Goal: Answer question/provide support: Share knowledge or assist other users

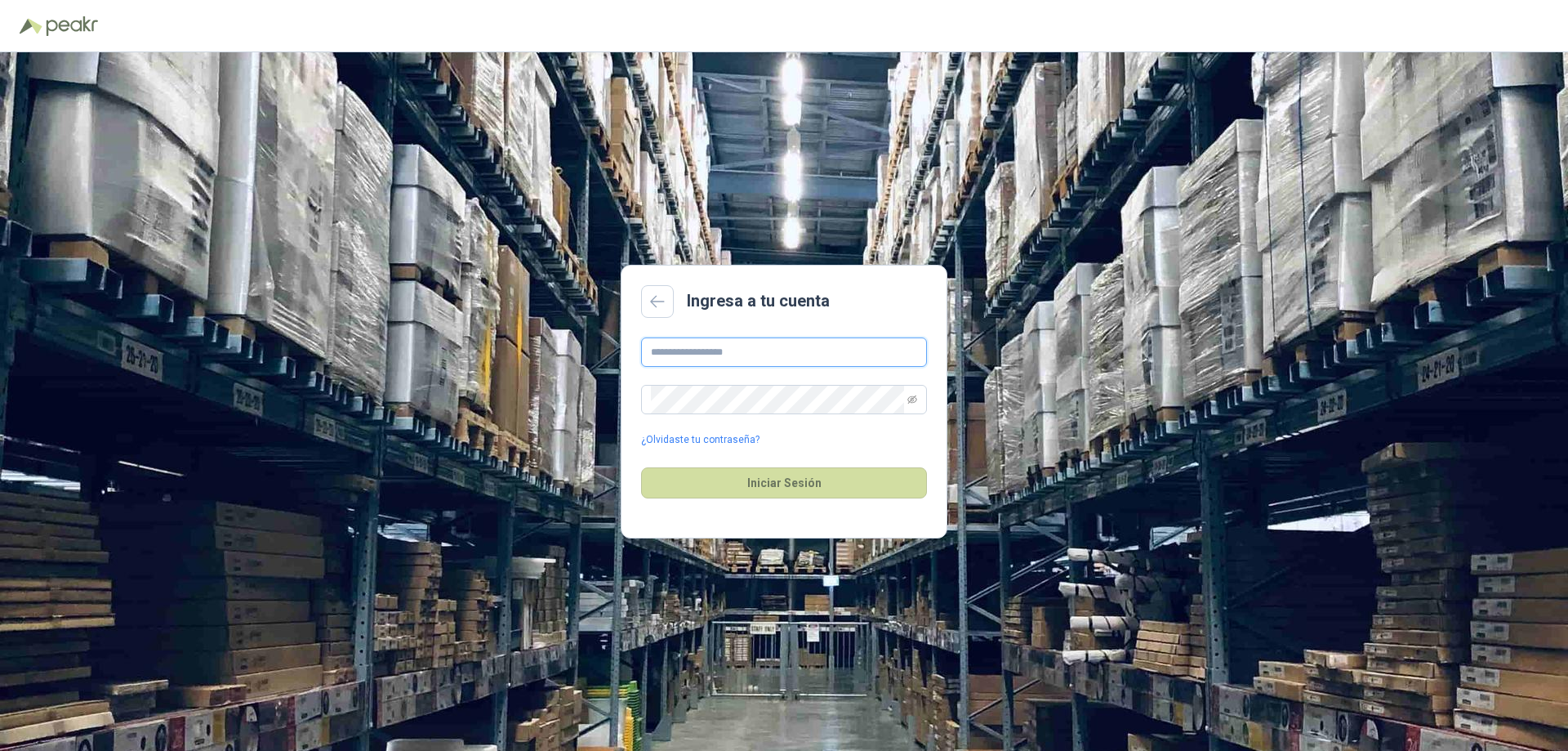
click at [753, 354] on input "text" at bounding box center [784, 352] width 286 height 30
type input "**********"
click at [641, 467] on button "Iniciar Sesión" at bounding box center [784, 482] width 286 height 31
click at [784, 484] on button "Iniciar Sesión" at bounding box center [784, 482] width 286 height 31
click at [761, 483] on button "Iniciar Sesión" at bounding box center [784, 482] width 286 height 31
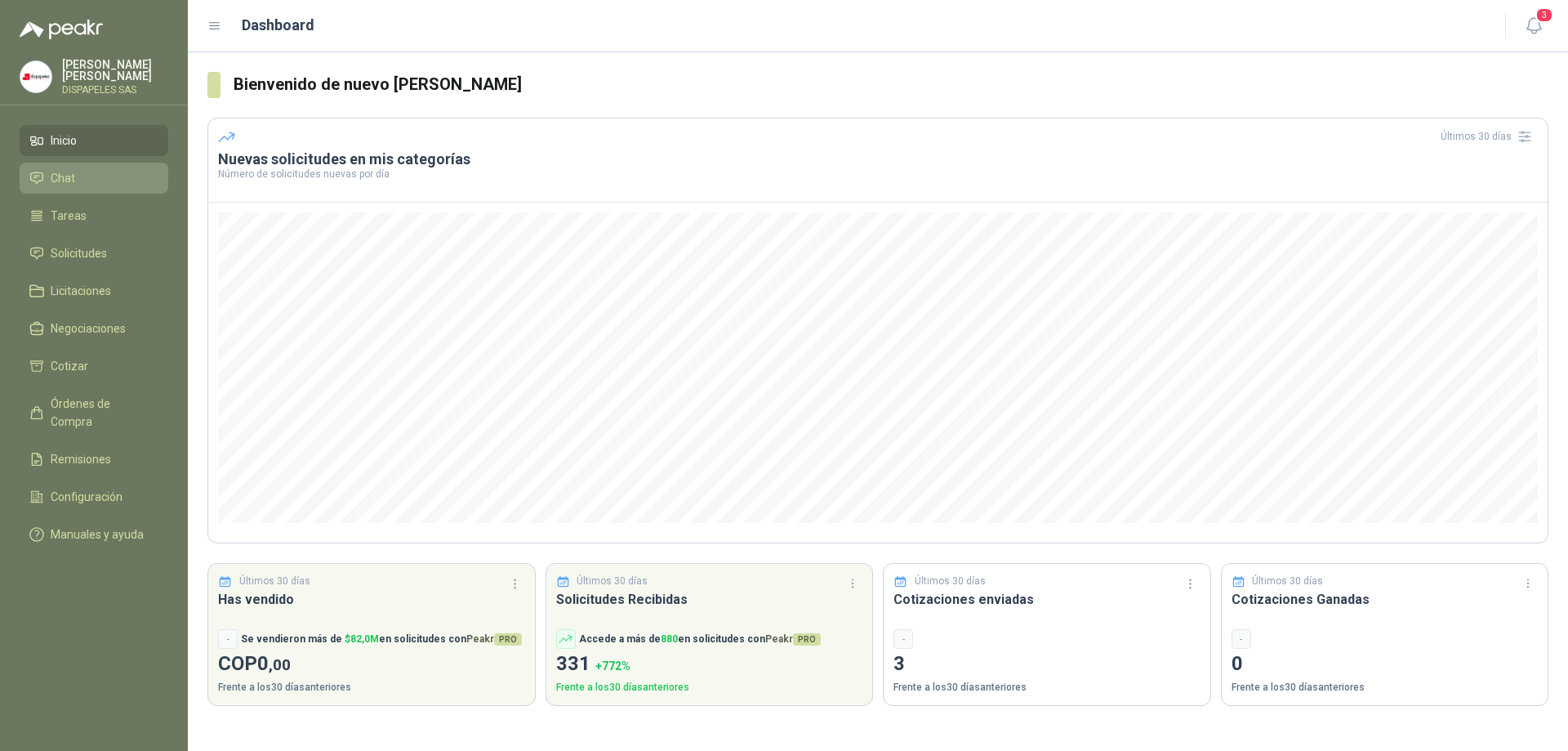
click at [63, 177] on span "Chat" at bounding box center [62, 178] width 25 height 18
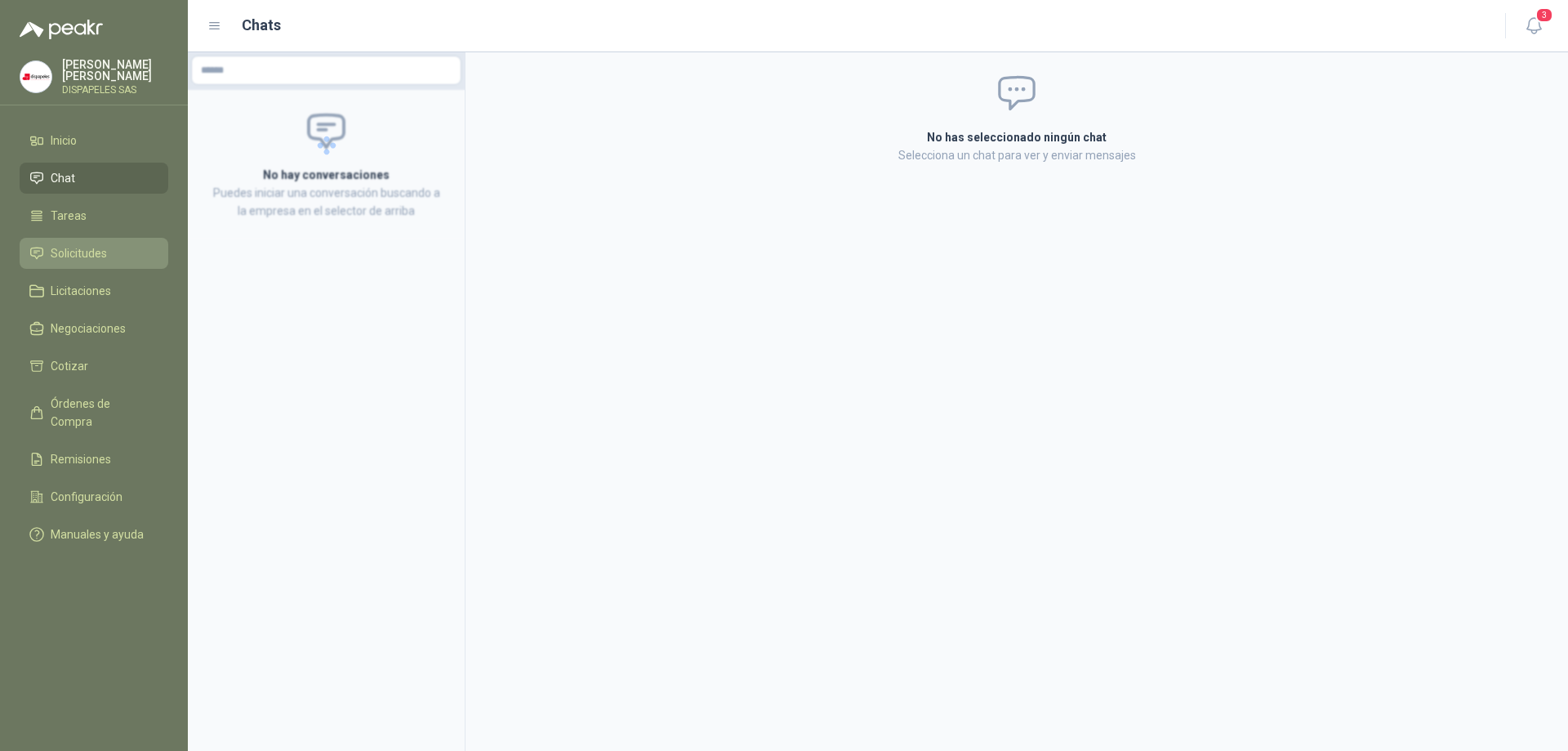
click at [69, 246] on span "Solicitudes" at bounding box center [78, 253] width 56 height 18
click at [77, 251] on span "Solicitudes" at bounding box center [78, 253] width 56 height 18
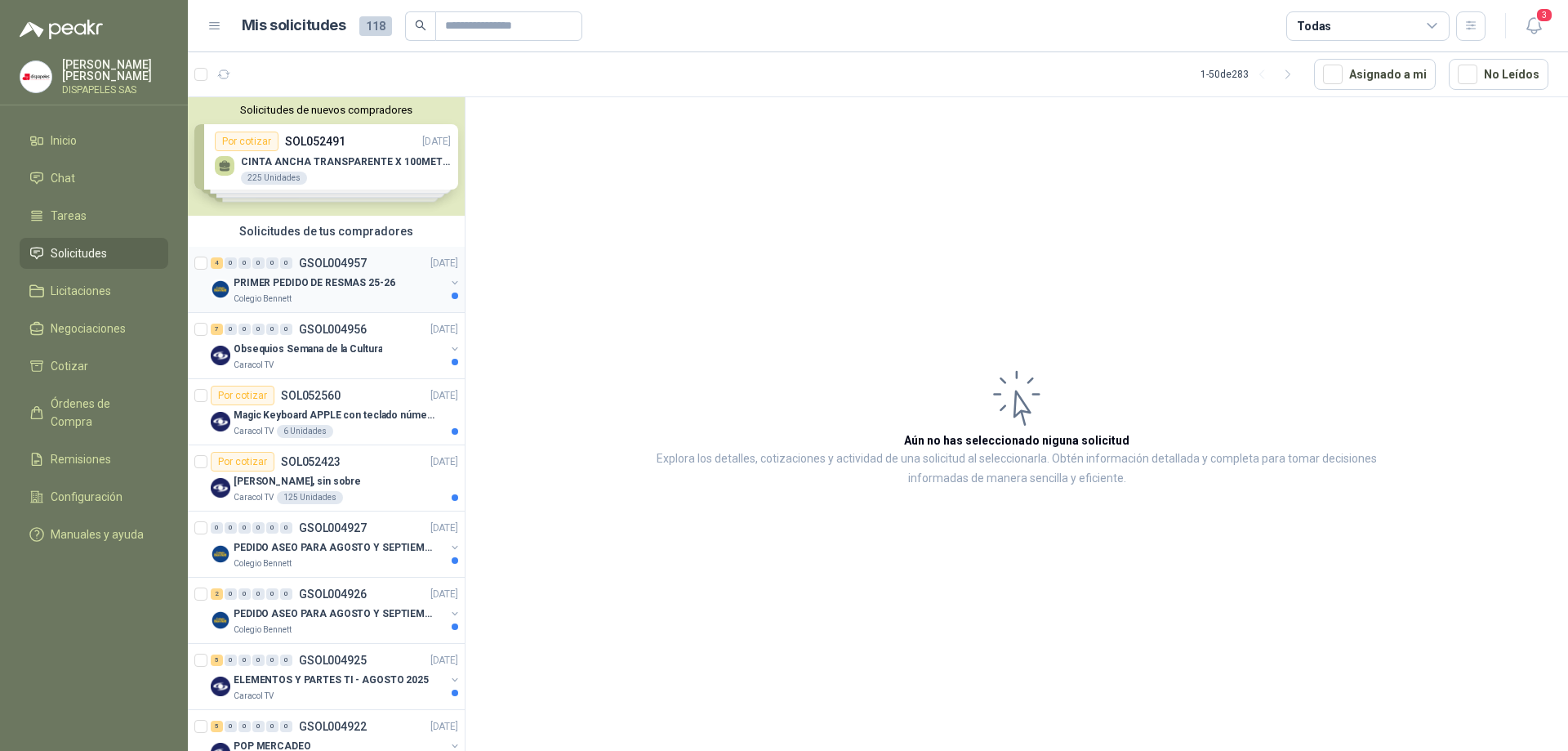
click at [306, 283] on p "PRIMER PEDIDO DE RESMAS 25-26" at bounding box center [314, 283] width 161 height 16
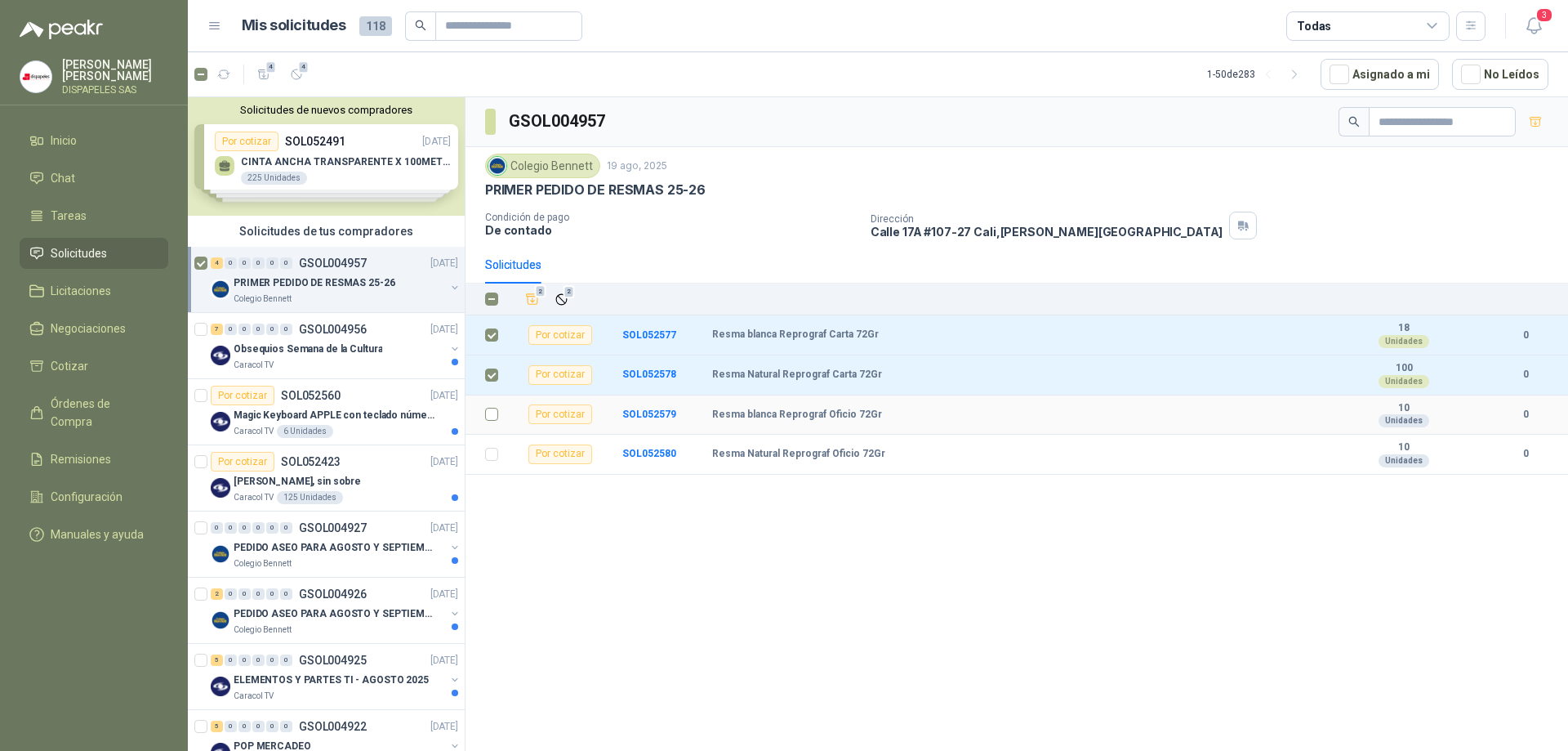
click at [489, 405] on td at bounding box center [486, 415] width 43 height 40
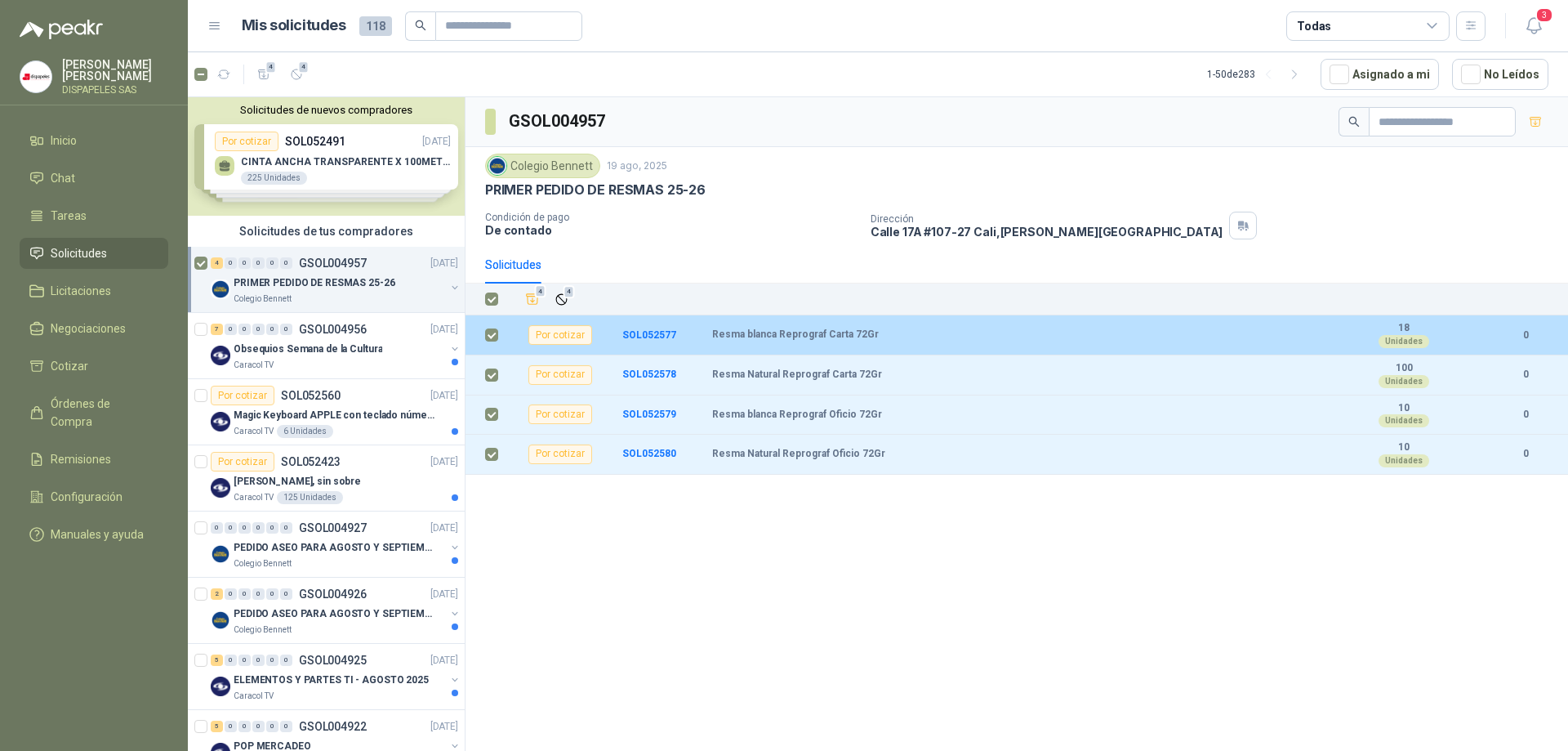
click at [1405, 337] on div "Unidades" at bounding box center [1403, 340] width 50 height 13
click at [638, 331] on b "SOL052577" at bounding box center [649, 335] width 53 height 12
click at [653, 335] on b "SOL052577" at bounding box center [649, 335] width 53 height 12
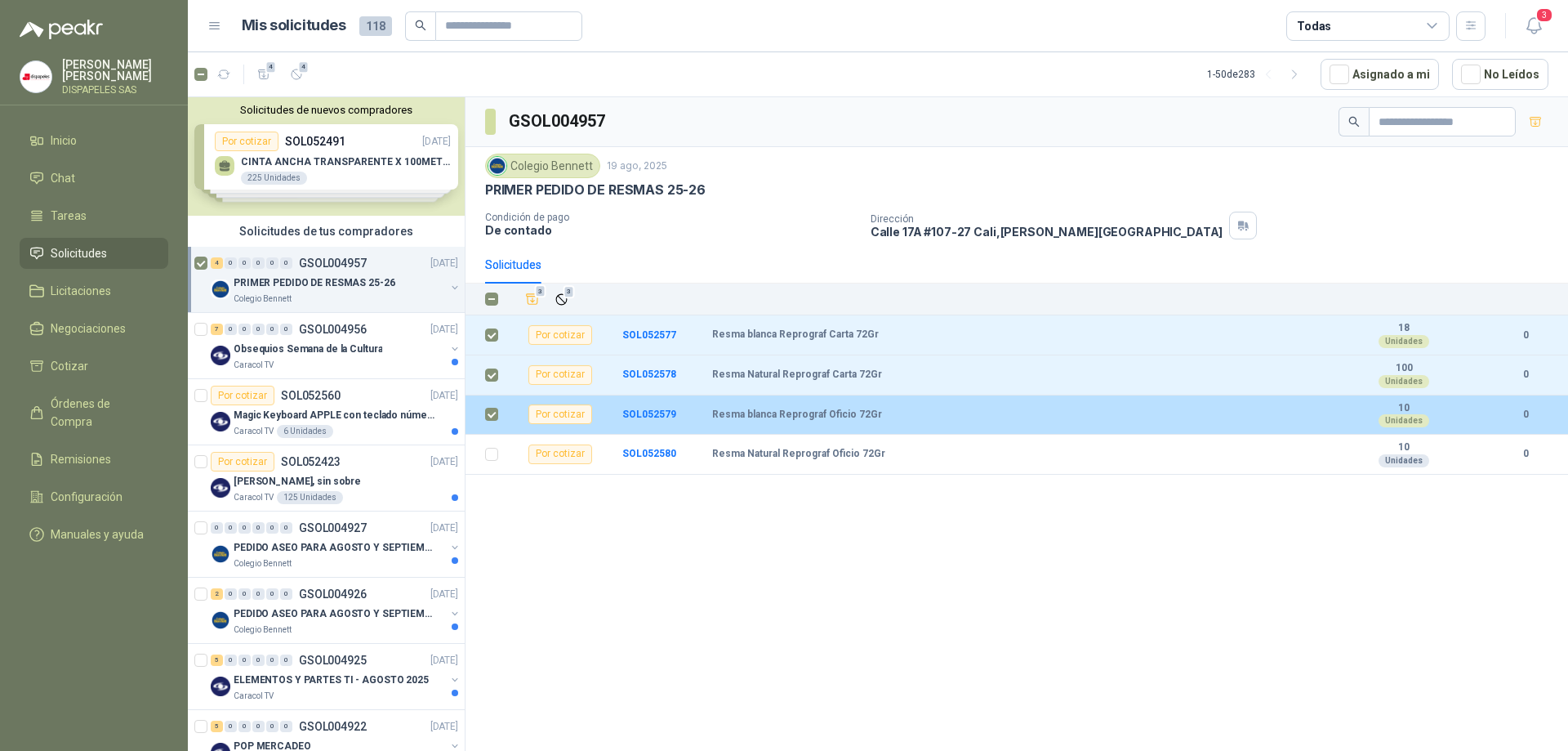
click at [492, 422] on label at bounding box center [491, 414] width 13 height 18
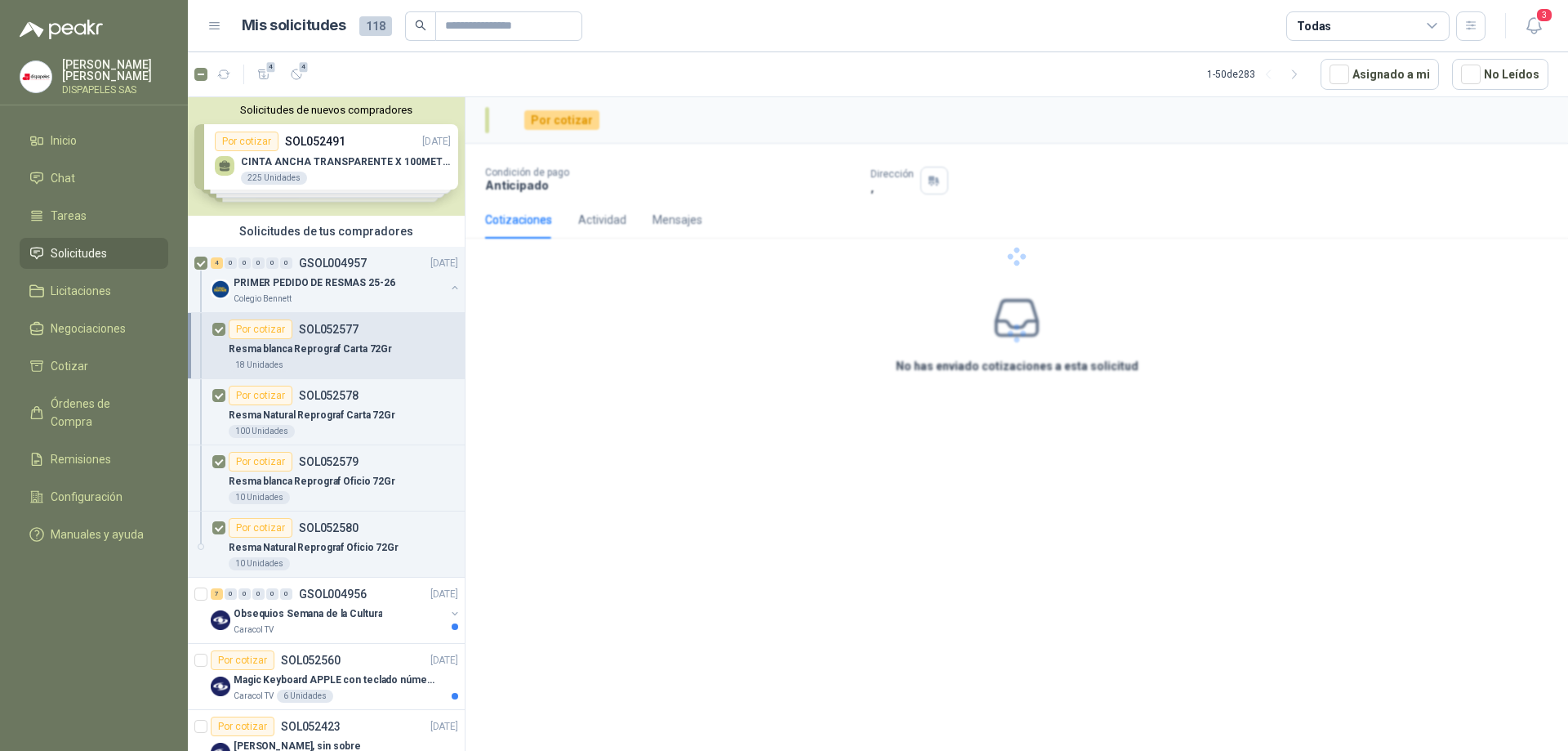
click at [662, 334] on div at bounding box center [1016, 256] width 1102 height 319
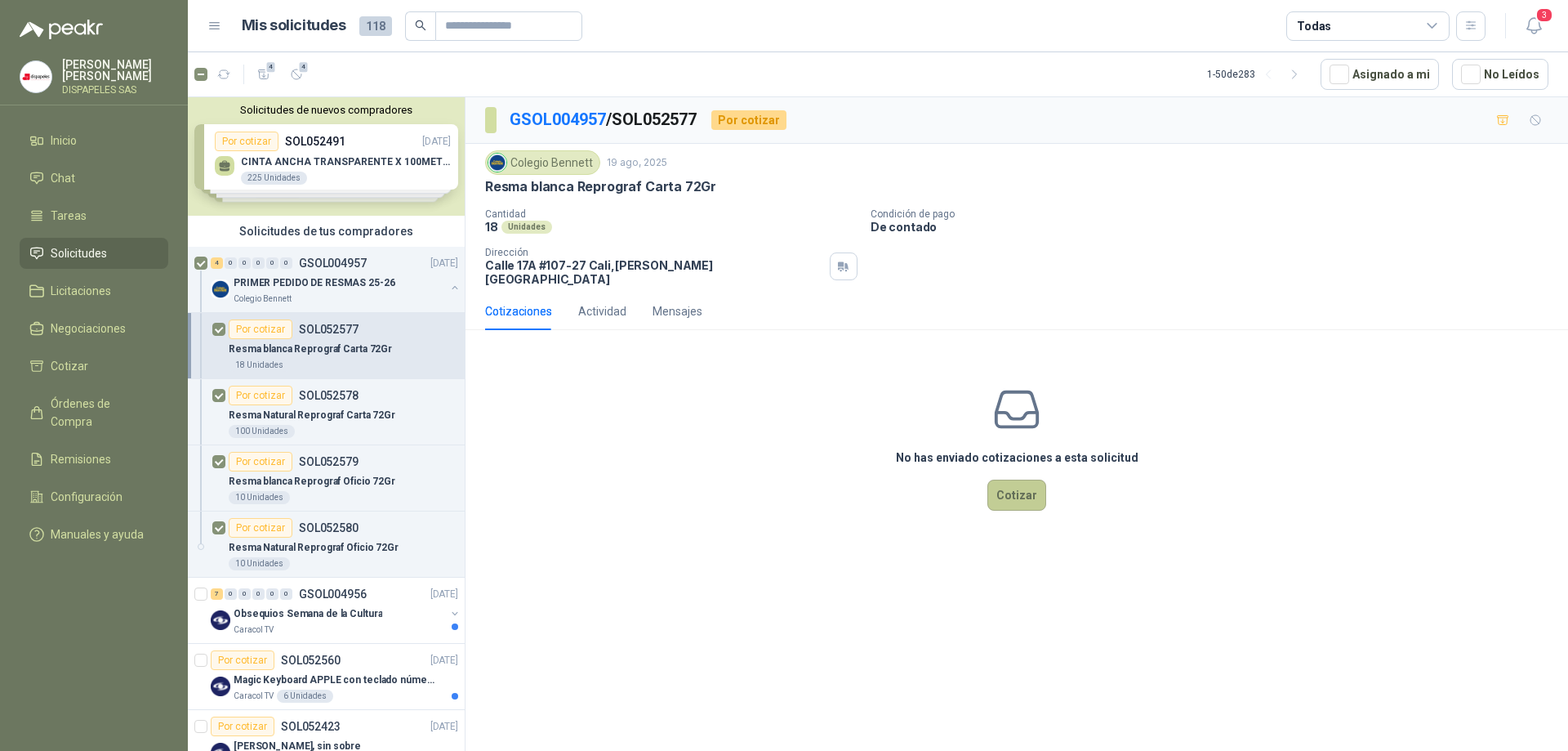
click at [1016, 485] on button "Cotizar" at bounding box center [1016, 494] width 58 height 31
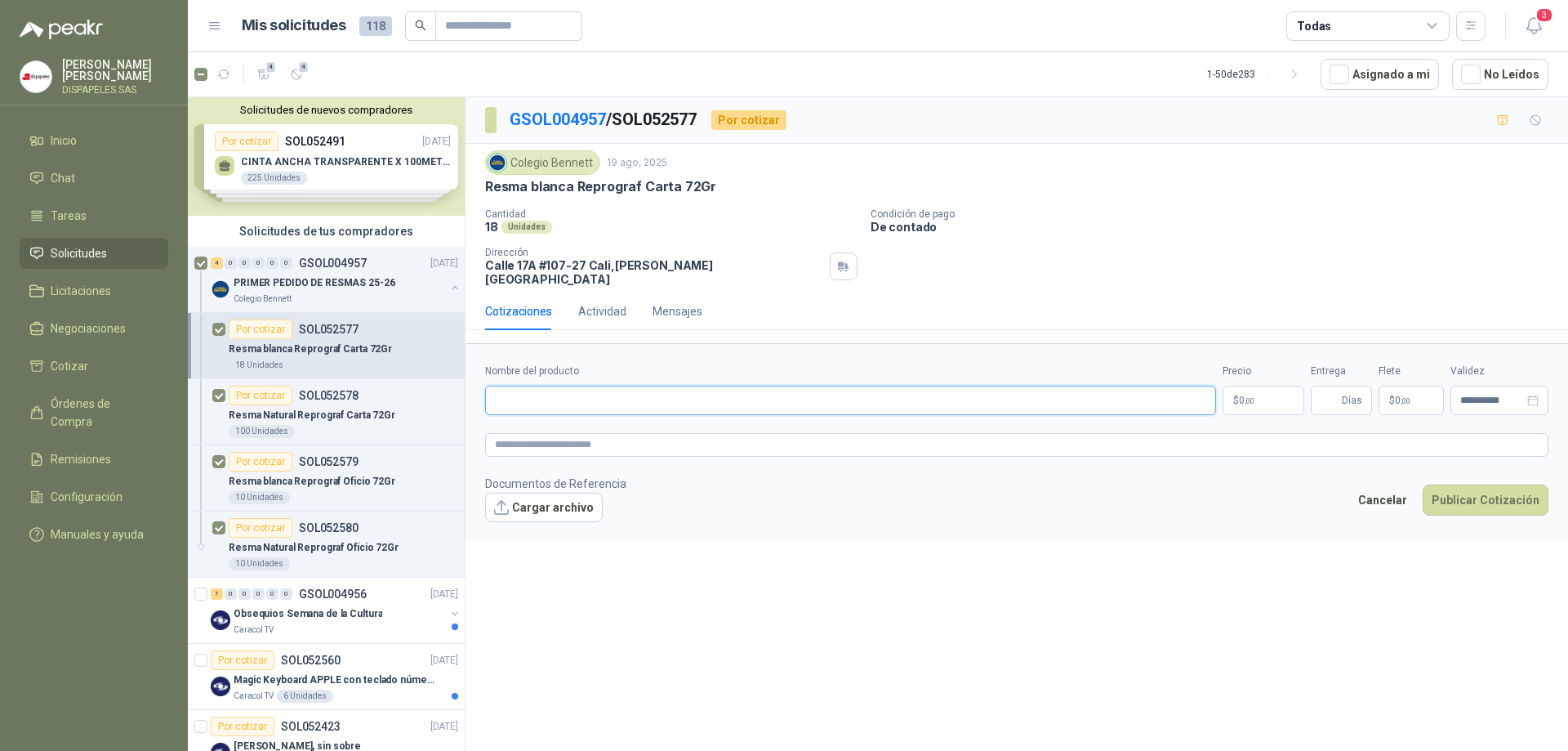
click at [580, 386] on input "Nombre del producto" at bounding box center [850, 401] width 731 height 30
type input "*"
type input "**********"
click at [1255, 391] on p "$ 0 ,00" at bounding box center [1263, 401] width 82 height 30
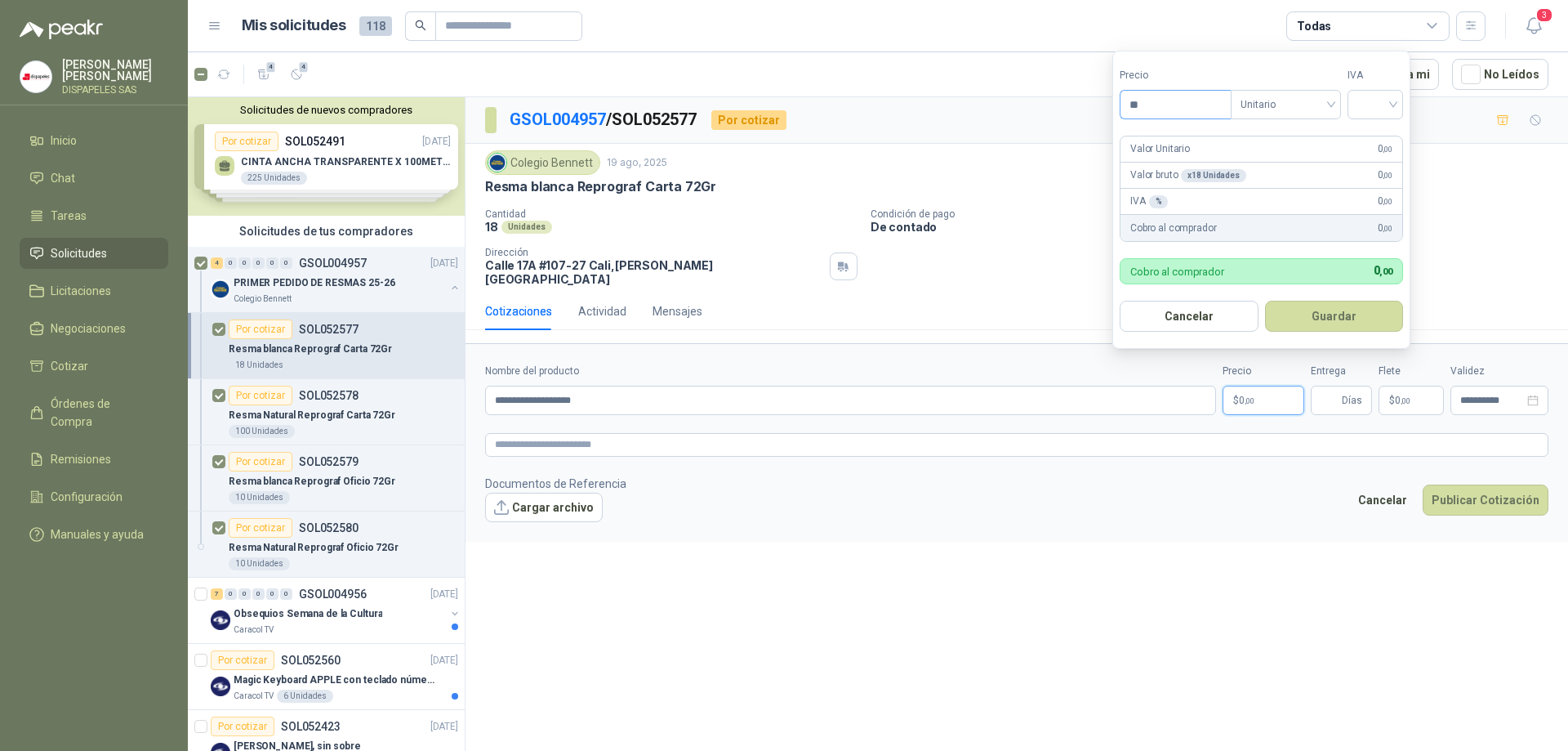
type input "*"
type input "********"
click at [1288, 102] on span "Unitario" at bounding box center [1286, 104] width 91 height 25
click at [1308, 132] on div "Unitario" at bounding box center [1288, 138] width 84 height 18
click at [1386, 102] on input "search" at bounding box center [1375, 103] width 36 height 25
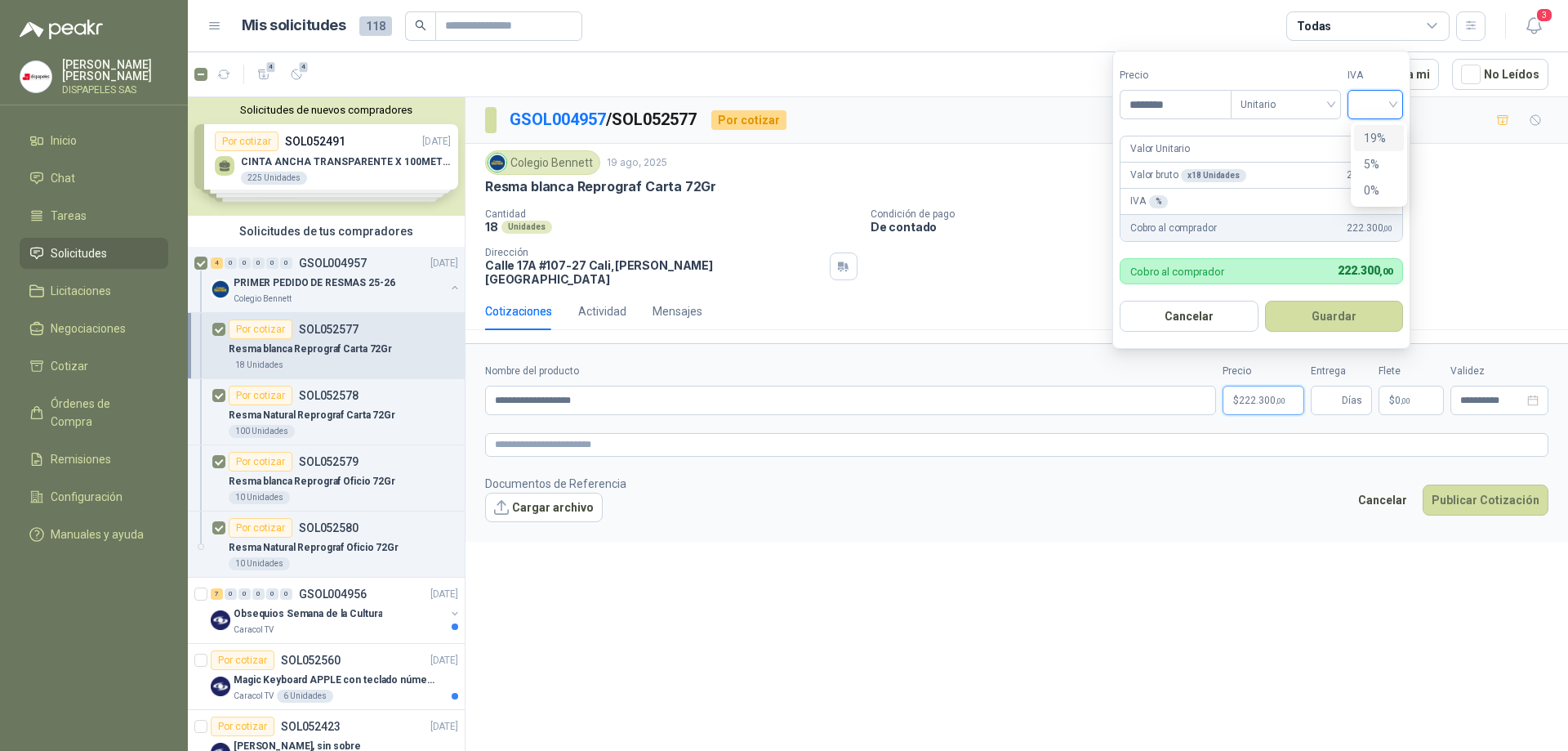
click at [1389, 138] on div "19%" at bounding box center [1378, 138] width 31 height 18
click at [1348, 314] on button "Guardar" at bounding box center [1337, 316] width 140 height 31
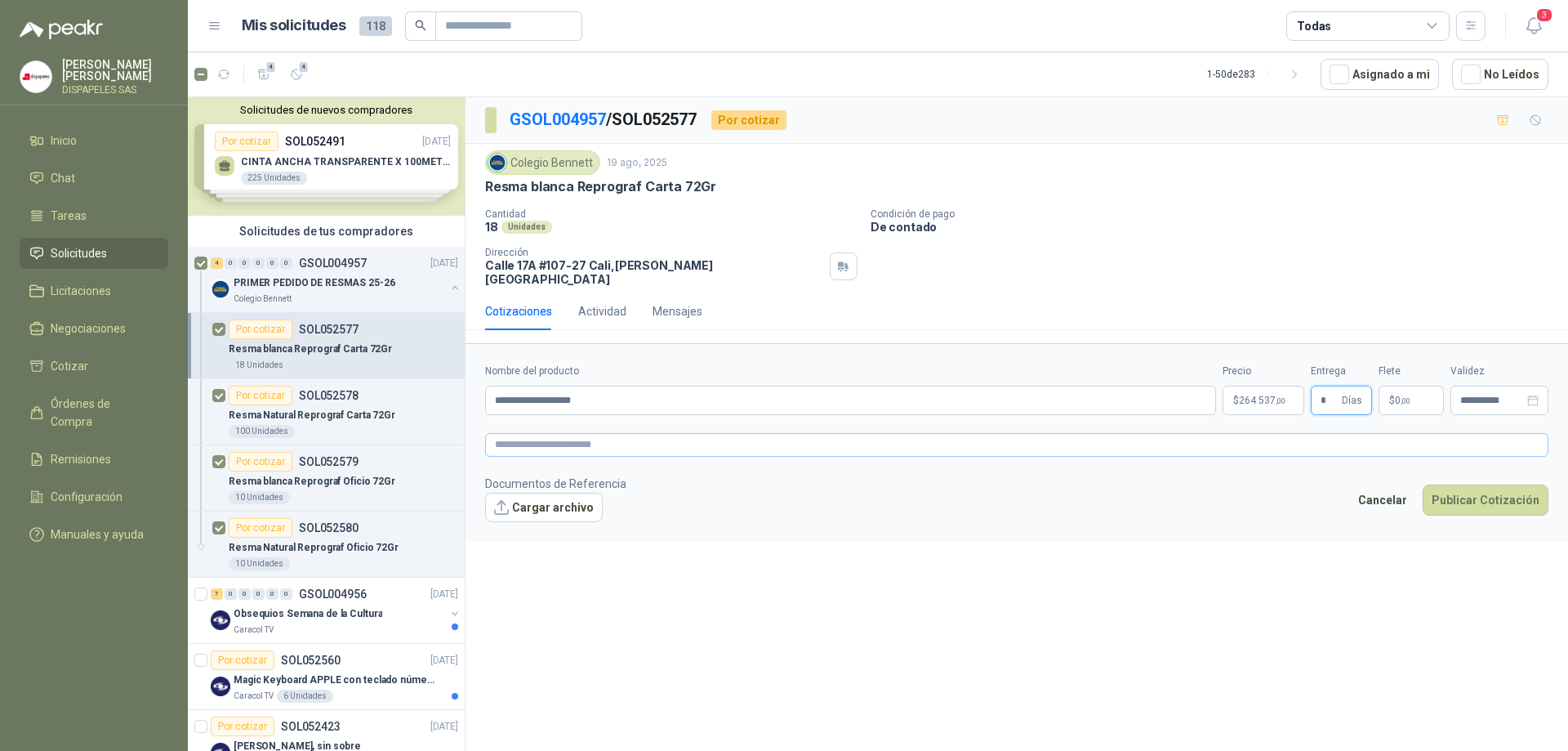
type input "*"
type input "***"
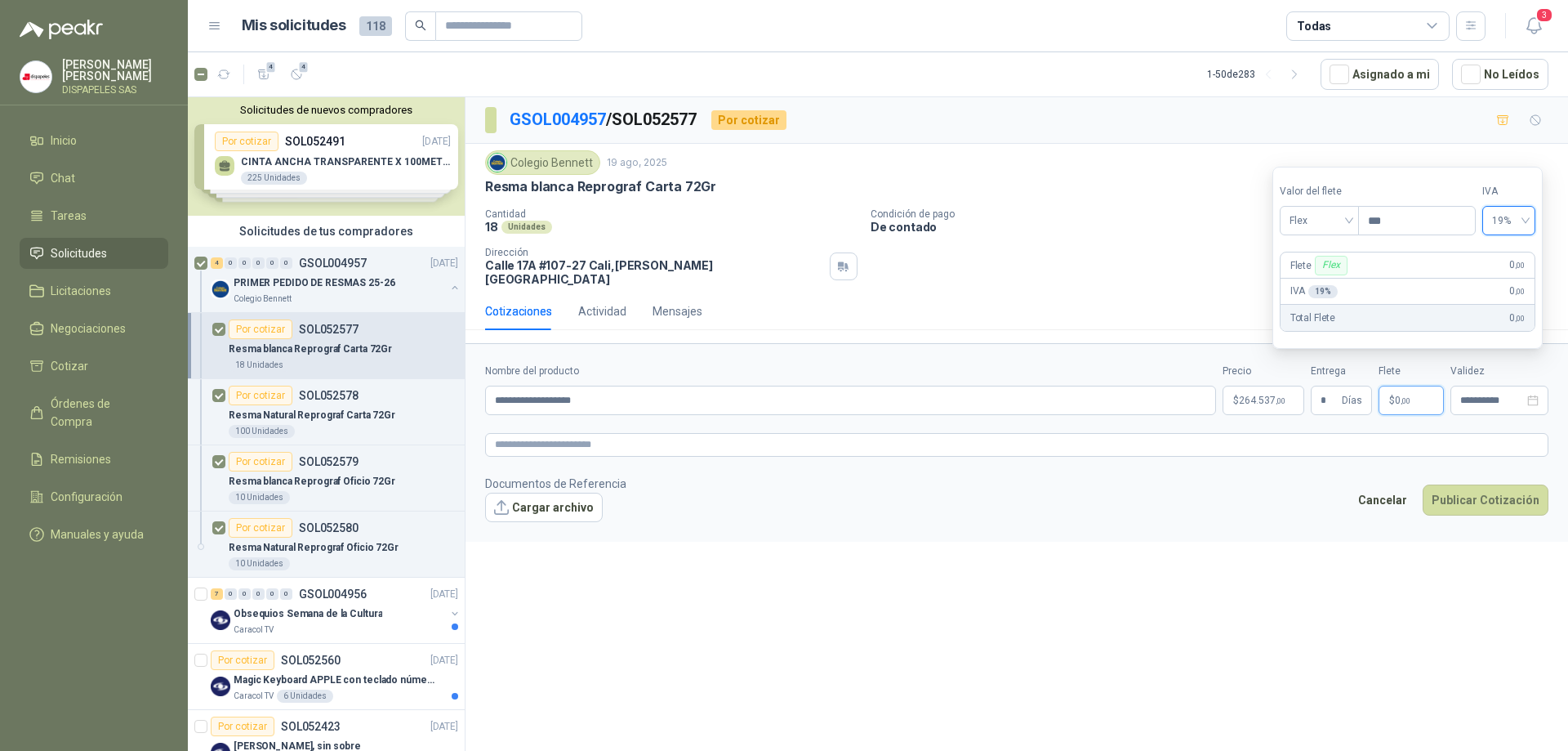
click at [1401, 451] on form "**********" at bounding box center [1016, 442] width 1102 height 198
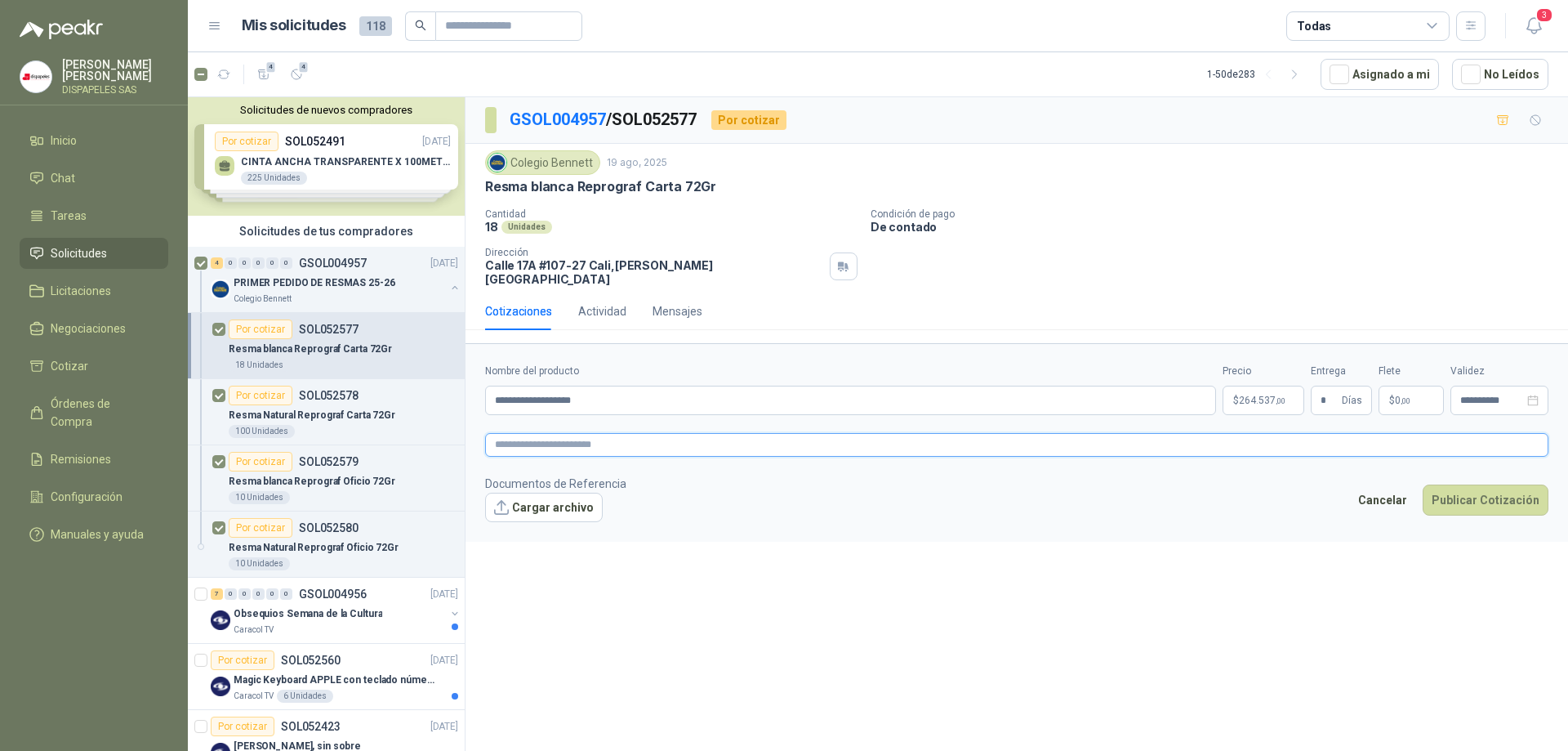
click at [510, 432] on textarea at bounding box center [1016, 444] width 1063 height 24
click at [1478, 488] on button "Publicar Cotización" at bounding box center [1485, 499] width 126 height 31
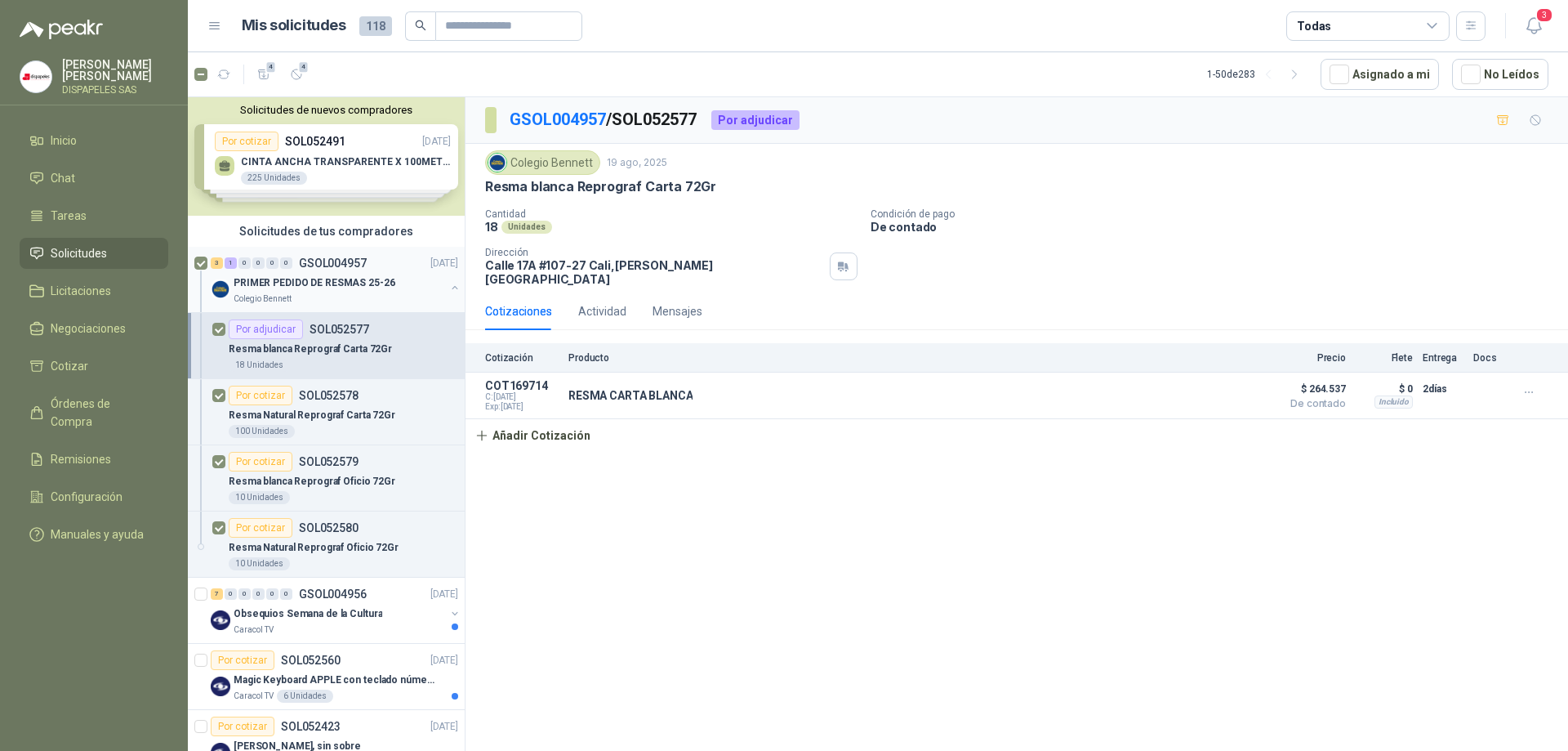
click at [289, 283] on p "PRIMER PEDIDO DE RESMAS 25-26" at bounding box center [314, 283] width 161 height 16
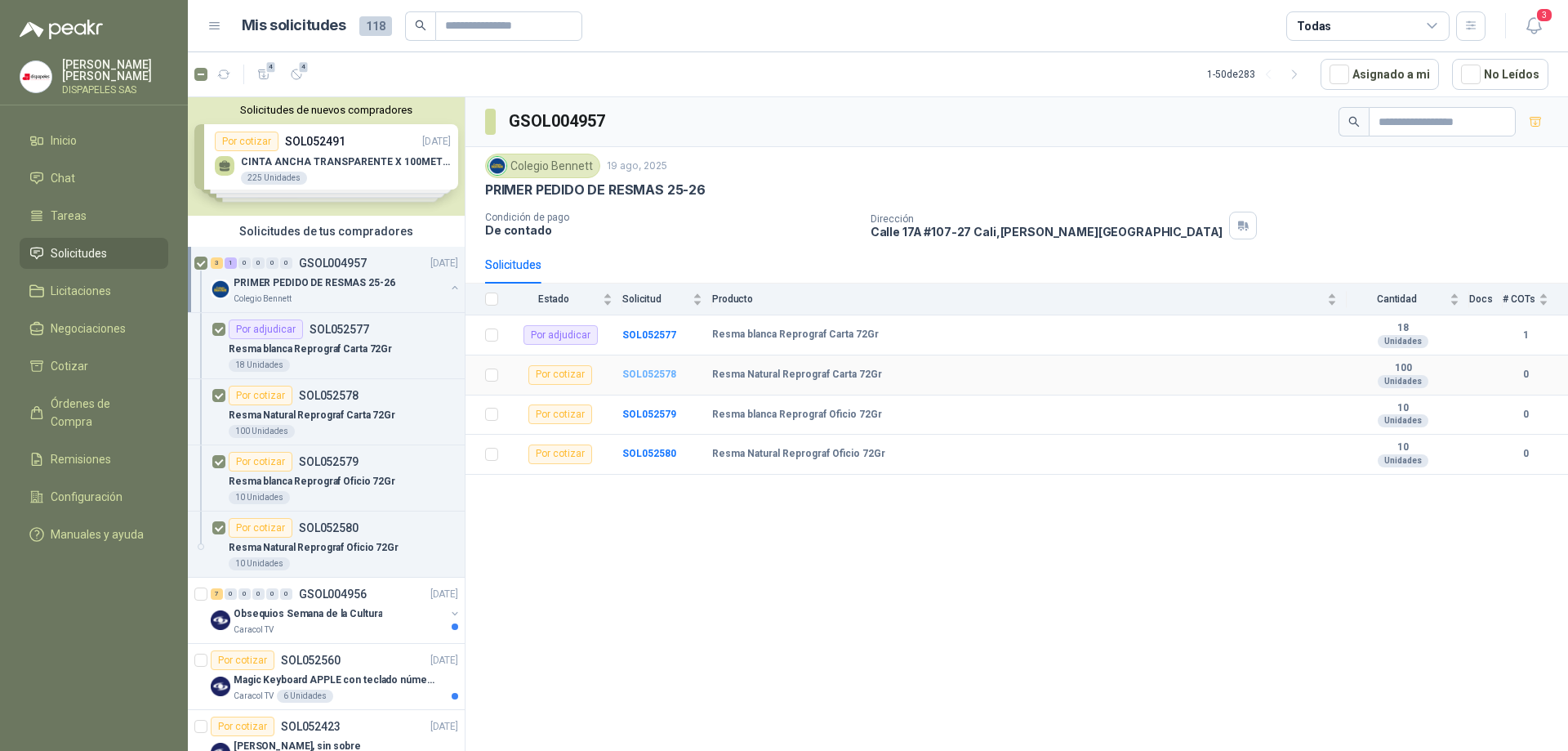
click at [657, 376] on b "SOL052578" at bounding box center [649, 374] width 53 height 12
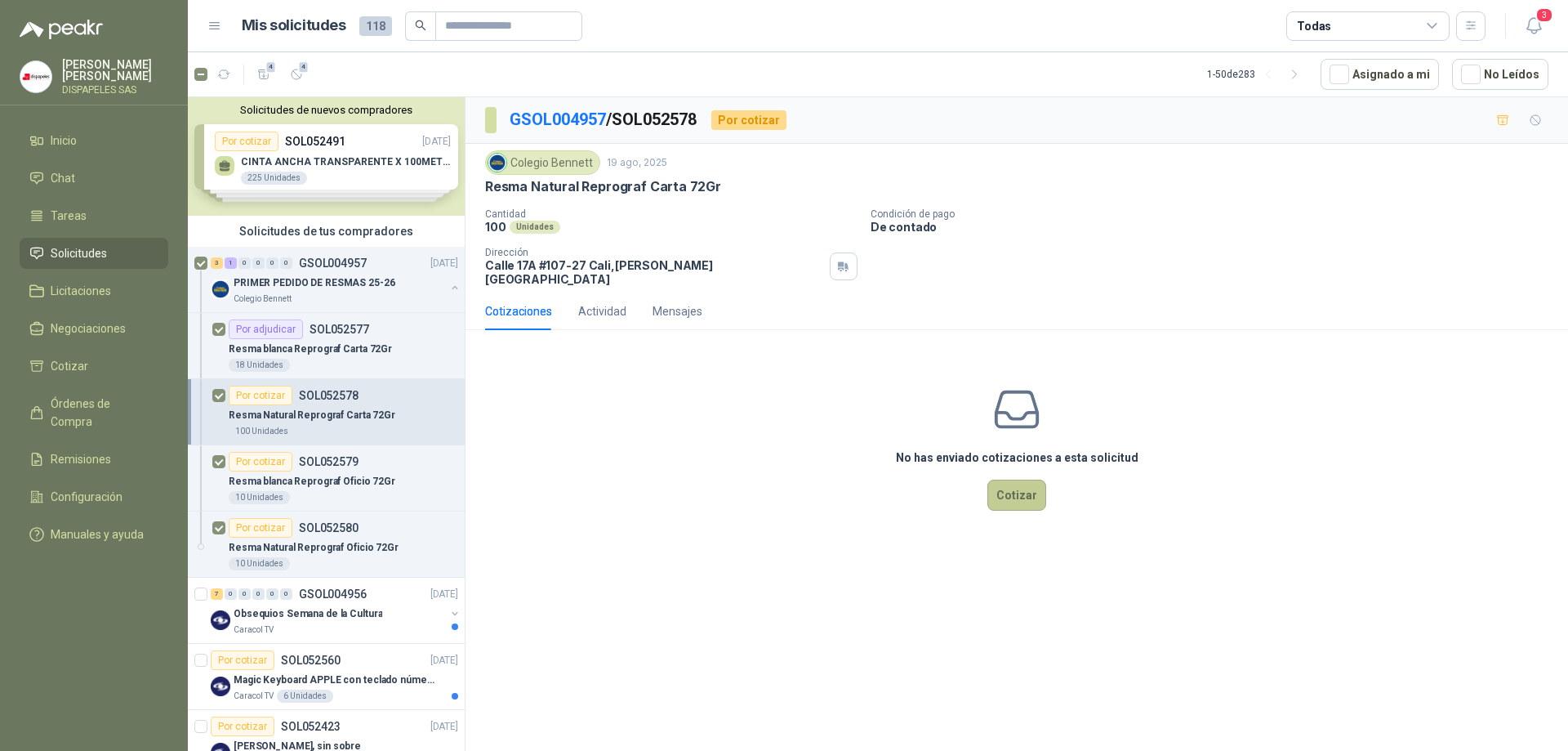
click at [1028, 486] on button "Cotizar" at bounding box center [1016, 494] width 58 height 31
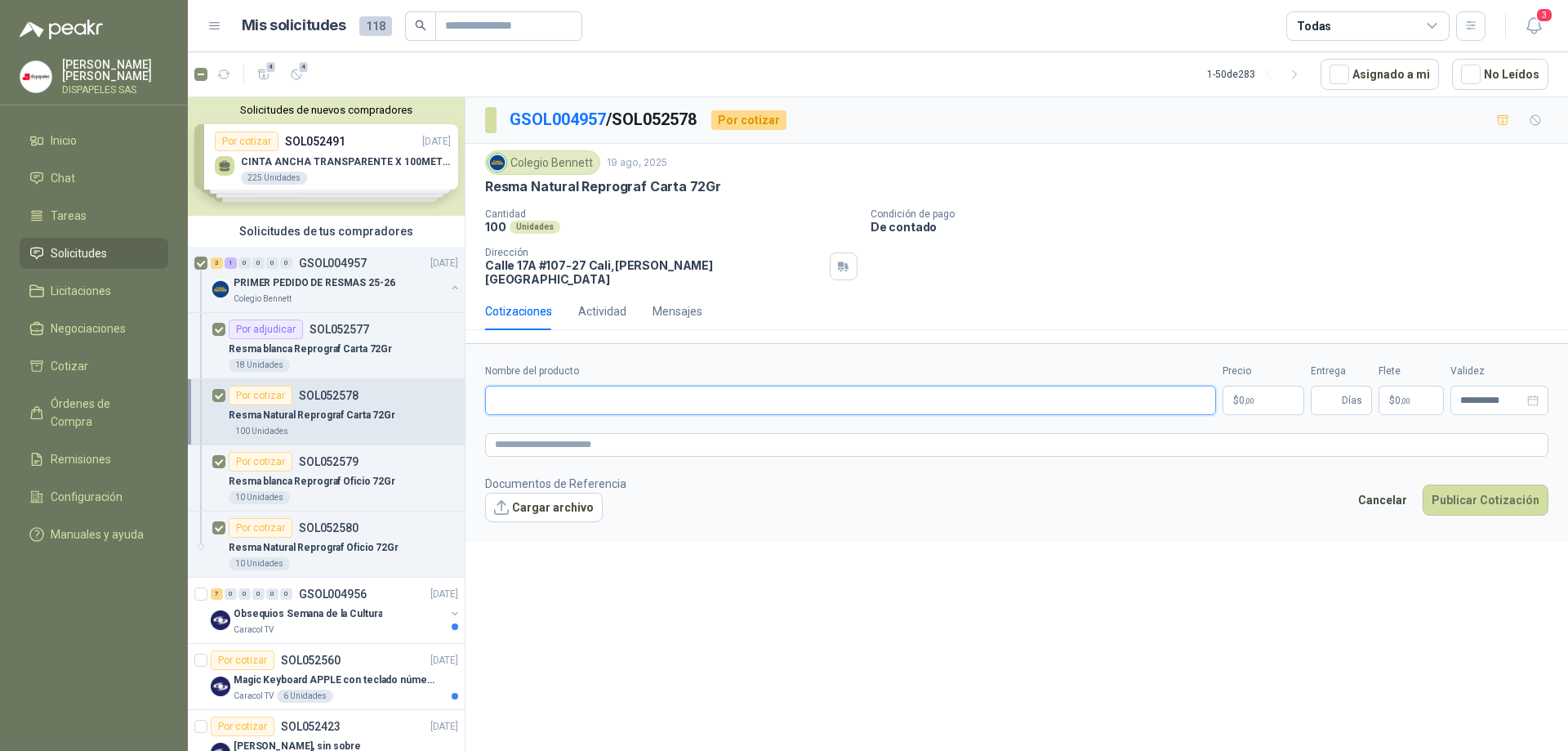
click at [517, 386] on input "Nombre del producto" at bounding box center [850, 401] width 731 height 30
type input "**********"
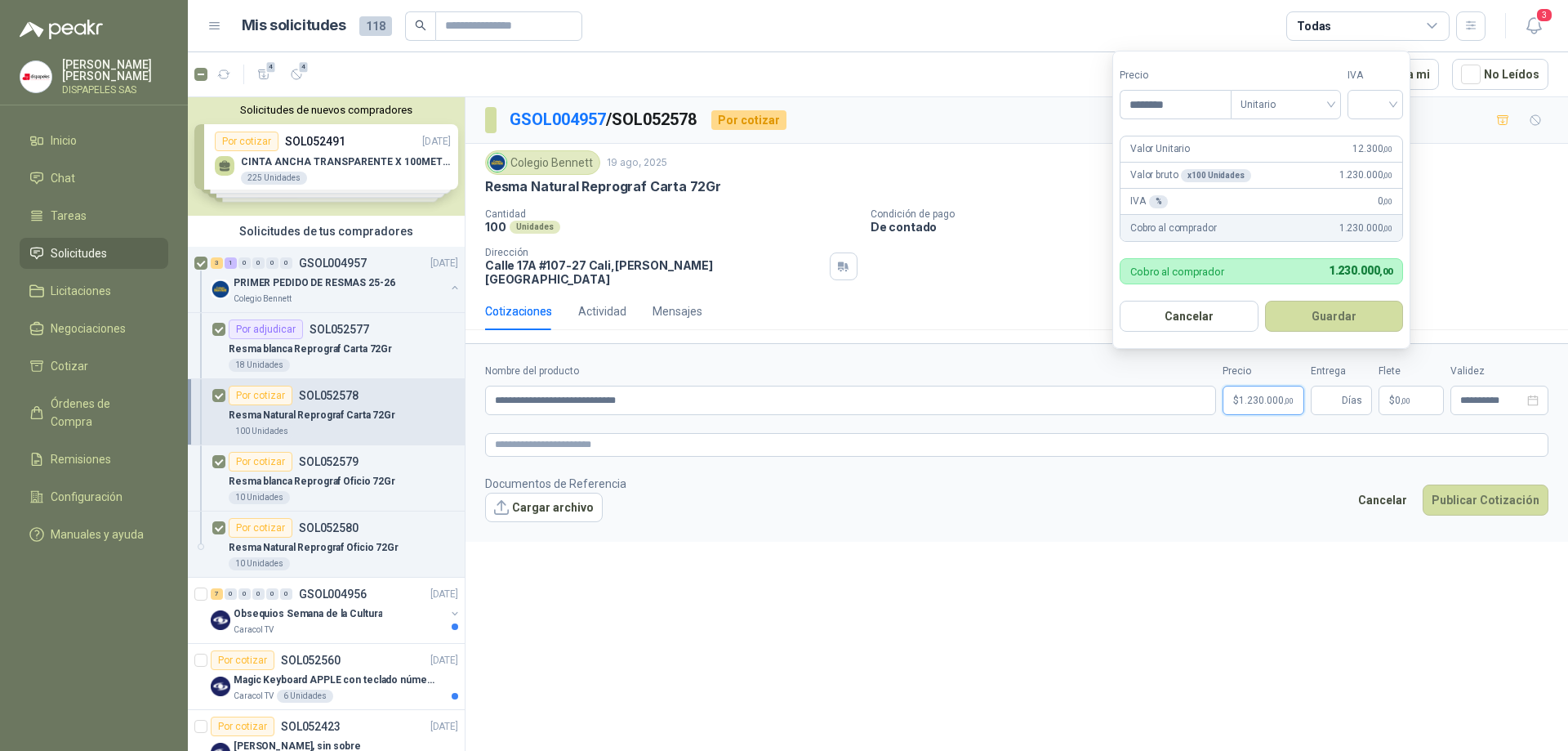
type input "********"
click at [1391, 104] on input "search" at bounding box center [1375, 103] width 36 height 25
click at [1377, 134] on div "19%" at bounding box center [1378, 138] width 31 height 18
click at [1341, 315] on button "Guardar" at bounding box center [1337, 316] width 140 height 31
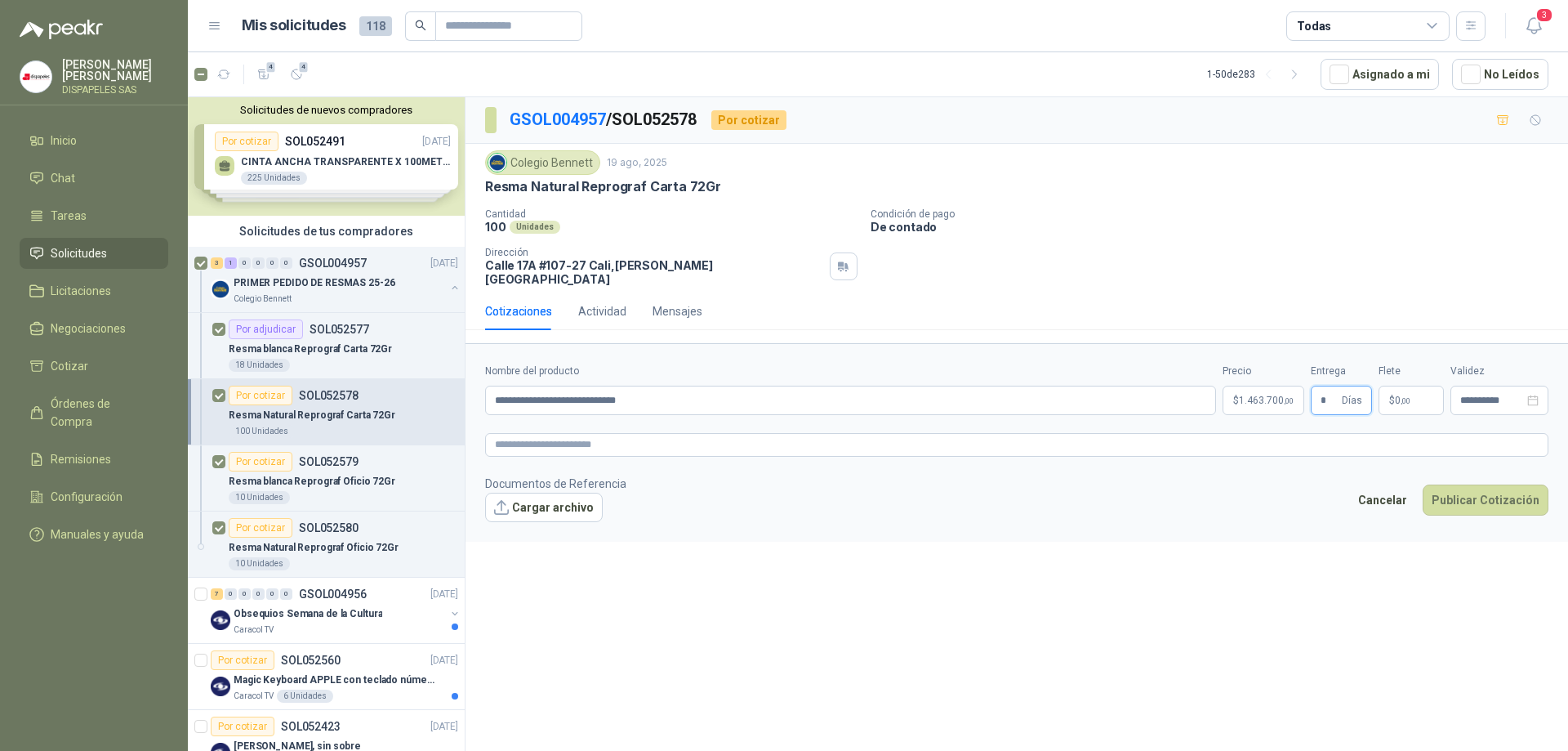
type input "*"
click at [1468, 462] on form "**********" at bounding box center [1016, 442] width 1102 height 198
click at [1504, 490] on button "Publicar Cotización" at bounding box center [1485, 499] width 126 height 31
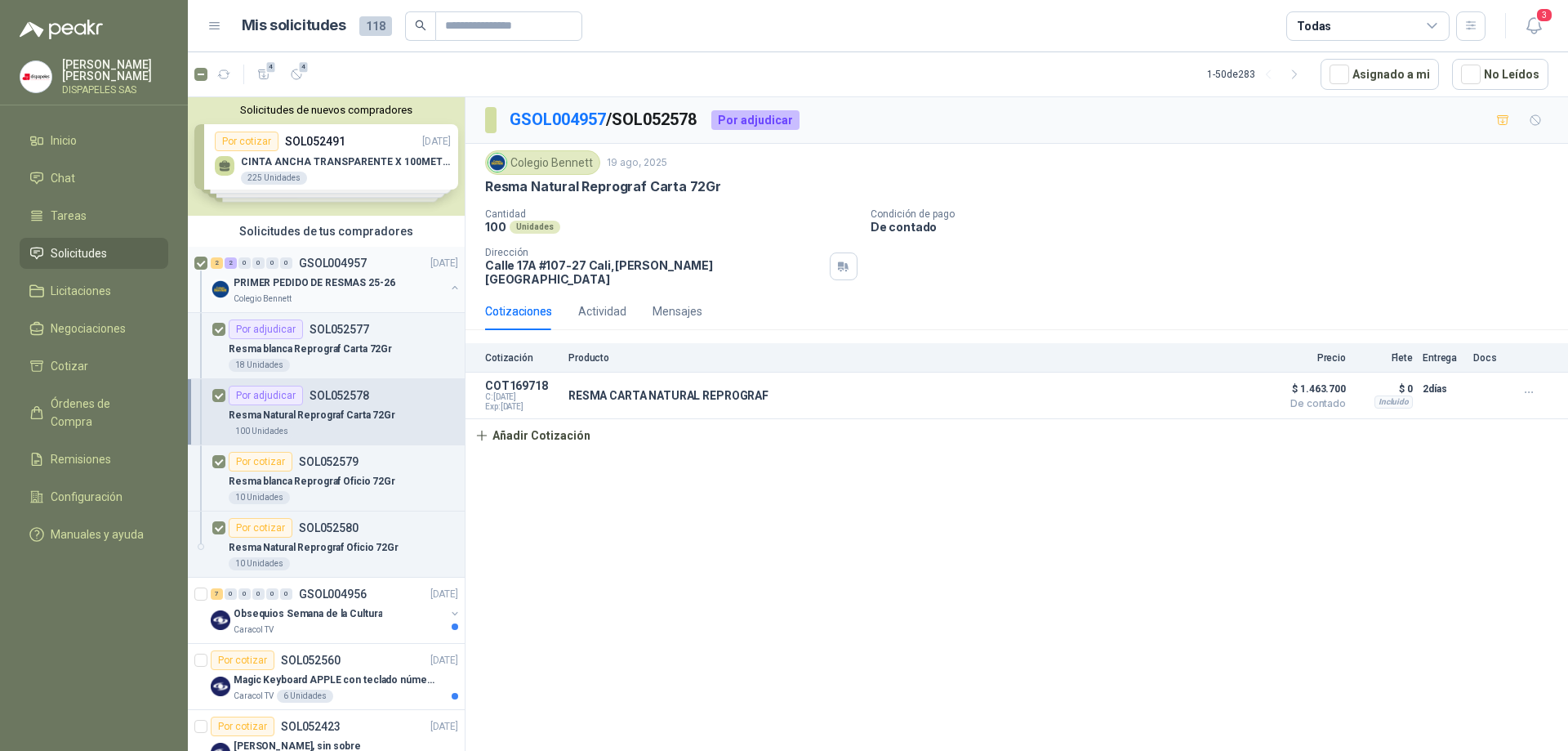
click at [264, 286] on p "PRIMER PEDIDO DE RESMAS 25-26" at bounding box center [314, 283] width 161 height 16
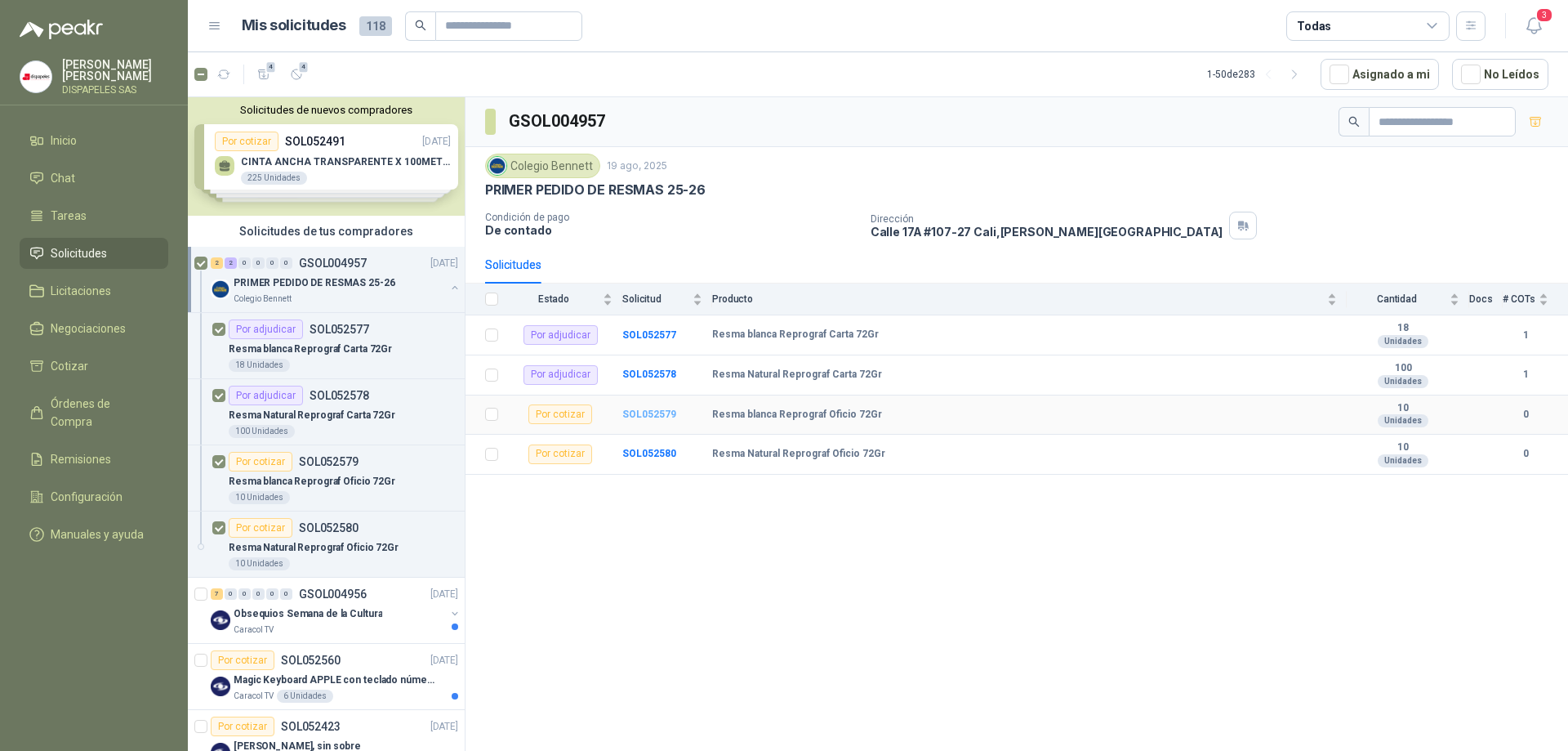
click at [646, 410] on b "SOL052579" at bounding box center [649, 415] width 53 height 12
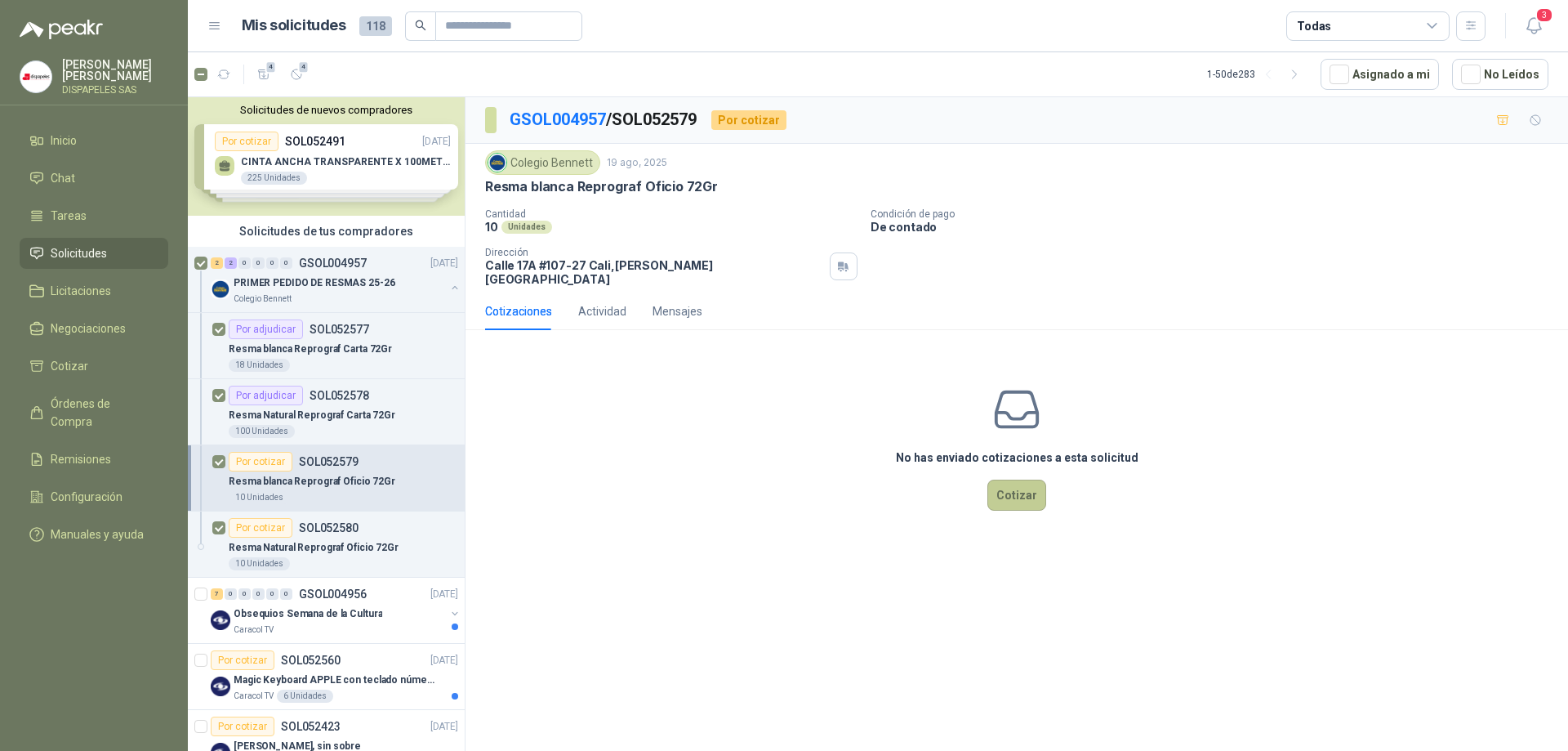
click at [1007, 479] on button "Cotizar" at bounding box center [1016, 494] width 58 height 31
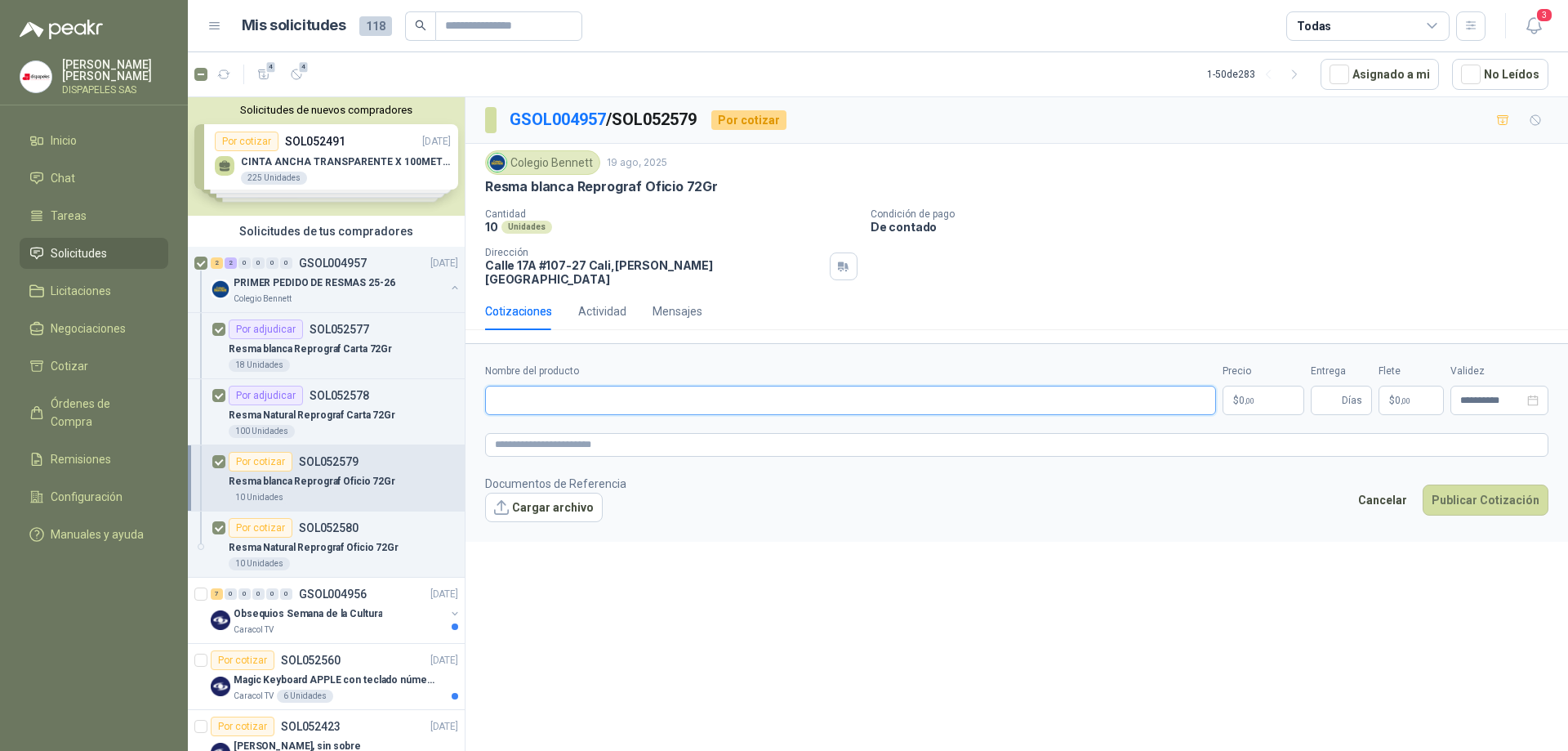
click at [591, 386] on input "Nombre del producto" at bounding box center [850, 401] width 731 height 30
type input "**********"
click at [1291, 393] on p "$ 0 ,00" at bounding box center [1263, 401] width 82 height 30
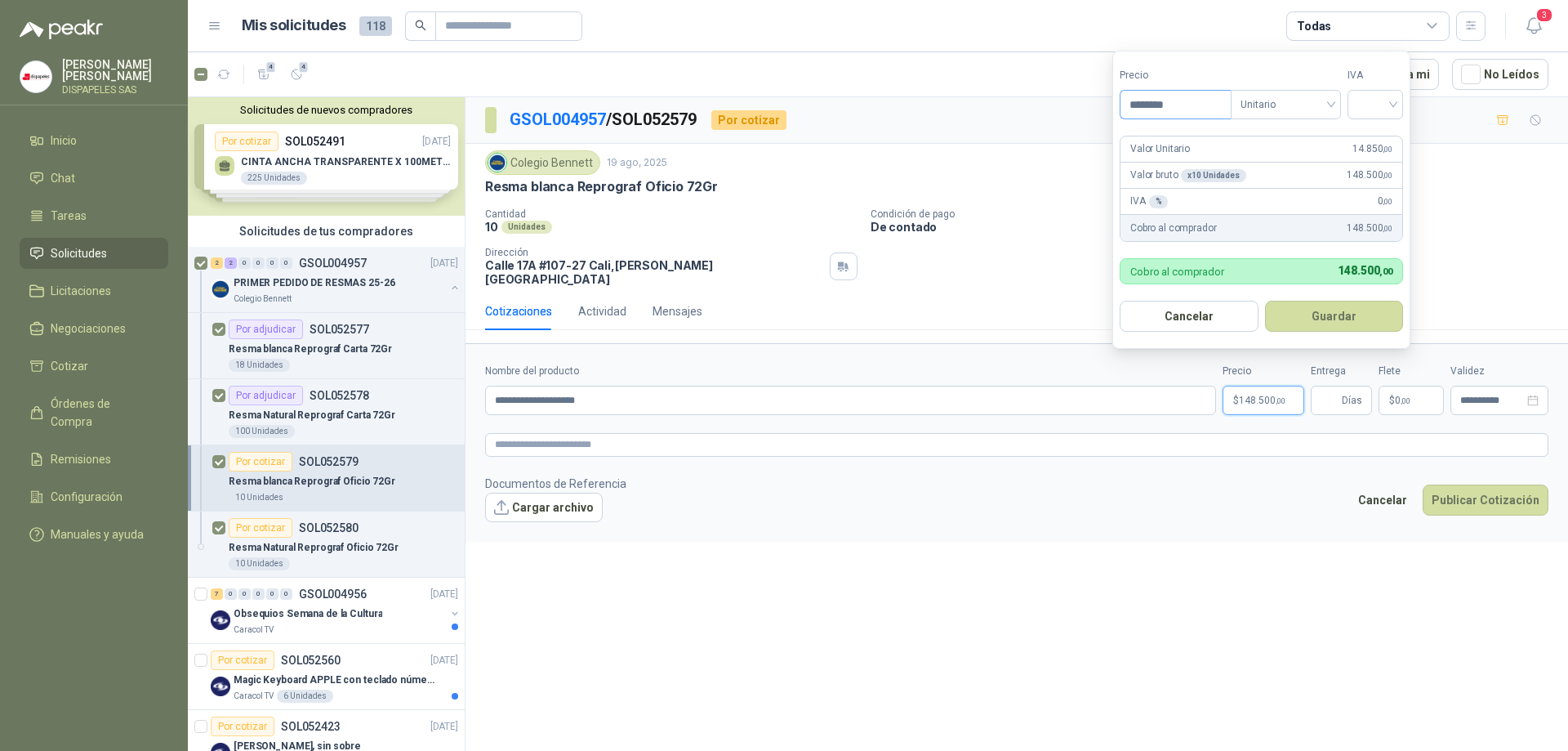
type input "********"
click at [1357, 101] on div at bounding box center [1375, 105] width 55 height 30
click at [1363, 130] on div "19%" at bounding box center [1378, 138] width 49 height 26
click at [1341, 312] on button "Guardar" at bounding box center [1337, 316] width 140 height 31
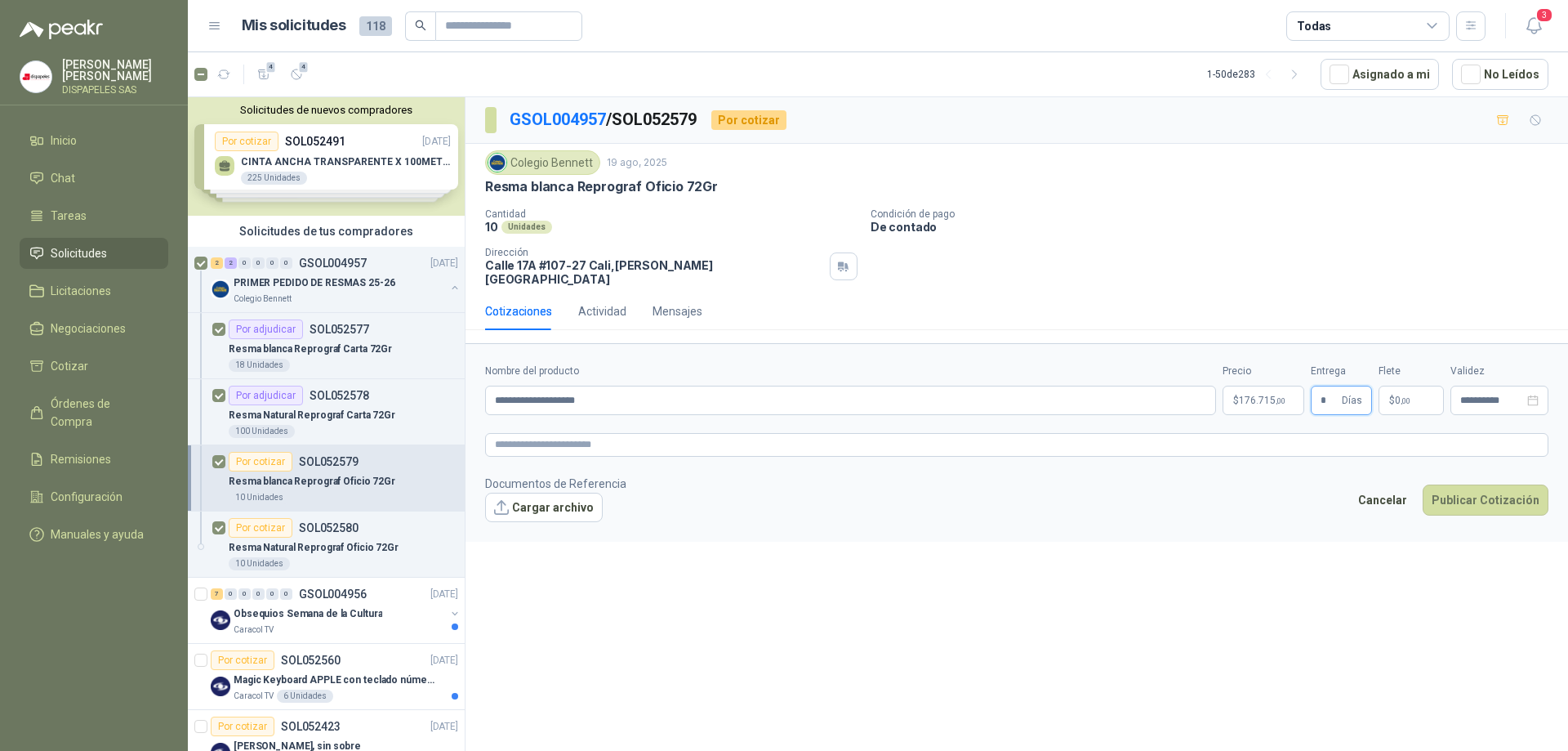
type input "*"
click at [1446, 414] on form "**********" at bounding box center [1016, 442] width 1102 height 198
click at [1485, 487] on button "Publicar Cotización" at bounding box center [1485, 499] width 126 height 31
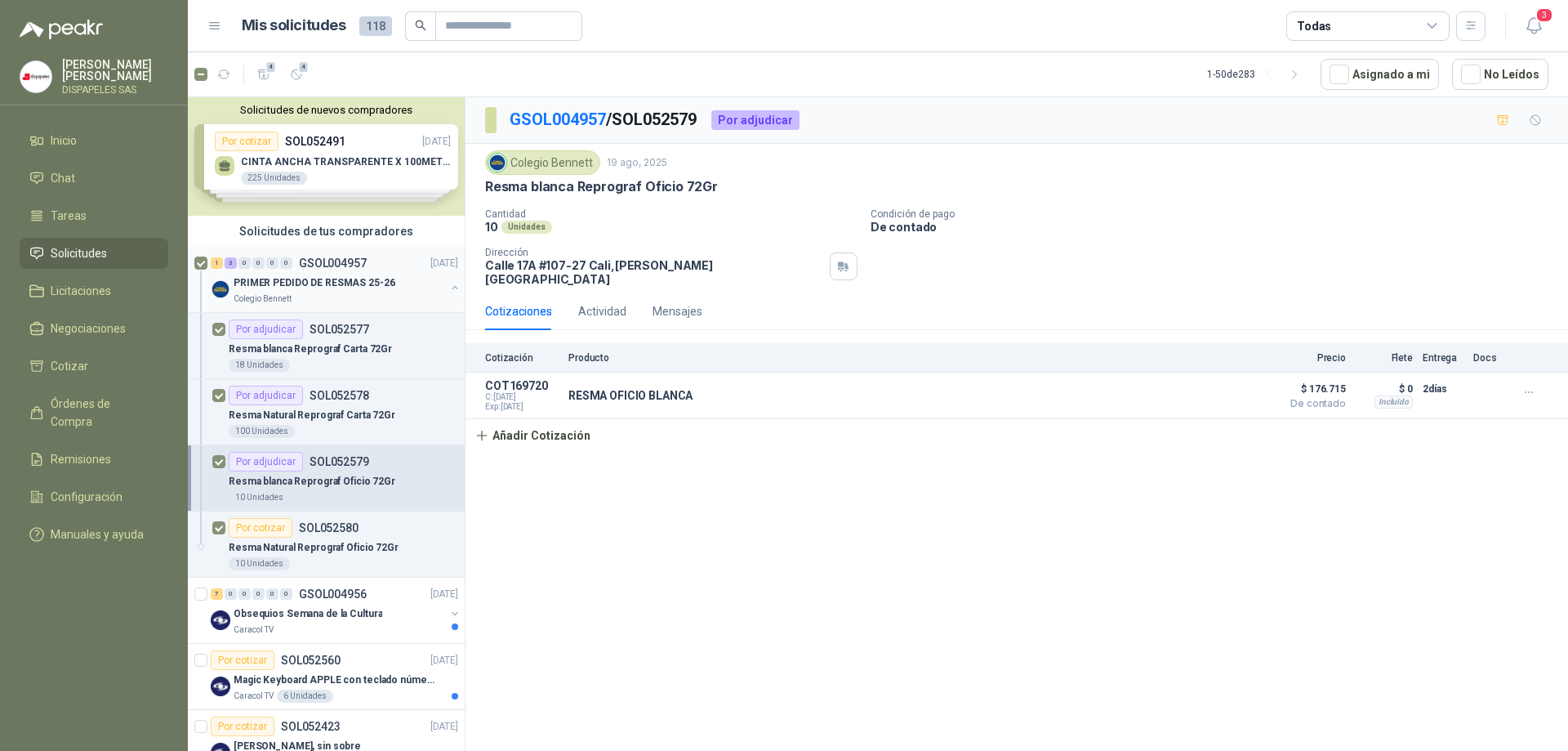
click at [296, 283] on p "PRIMER PEDIDO DE RESMAS 25-26" at bounding box center [314, 283] width 161 height 16
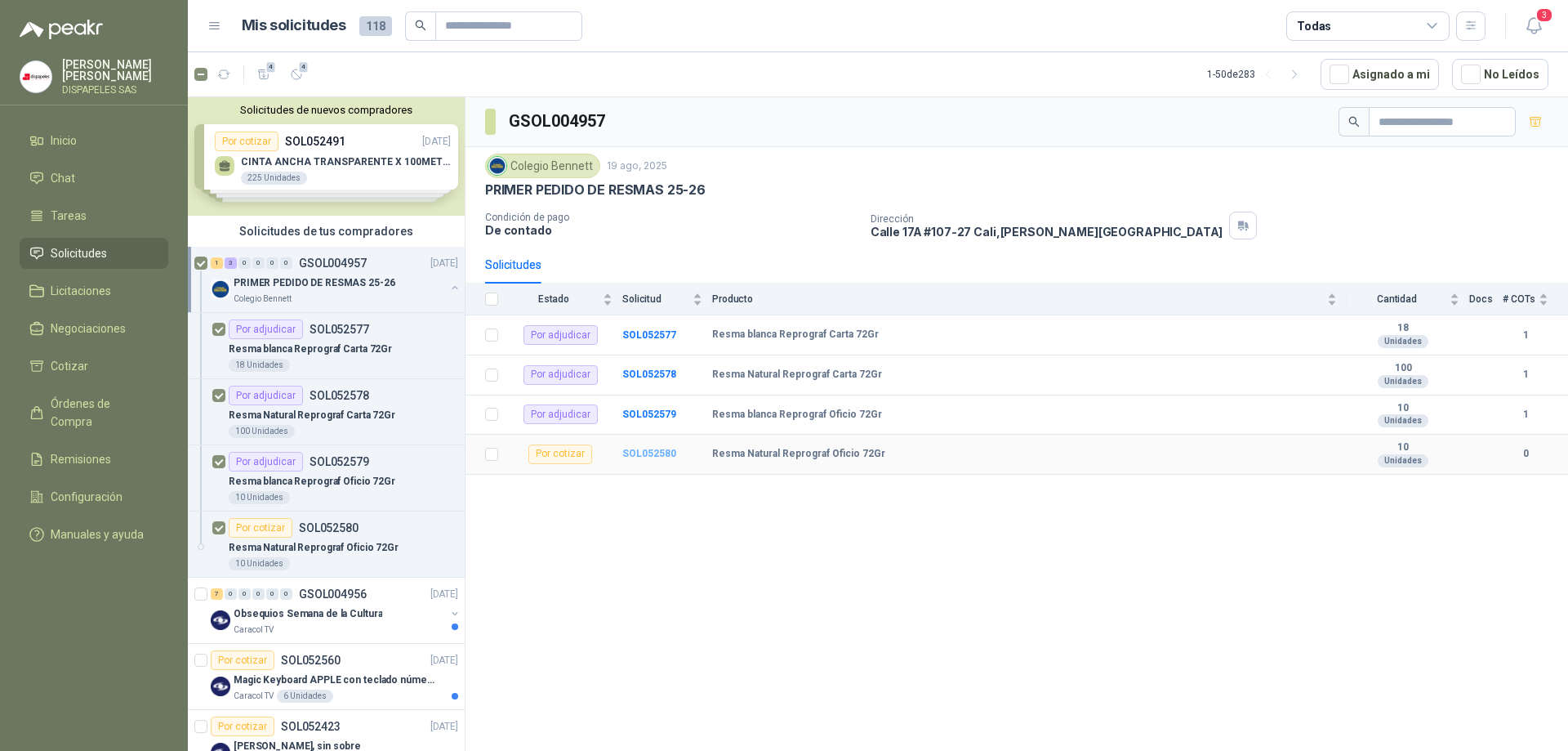
click at [644, 451] on b "SOL052580" at bounding box center [649, 453] width 53 height 12
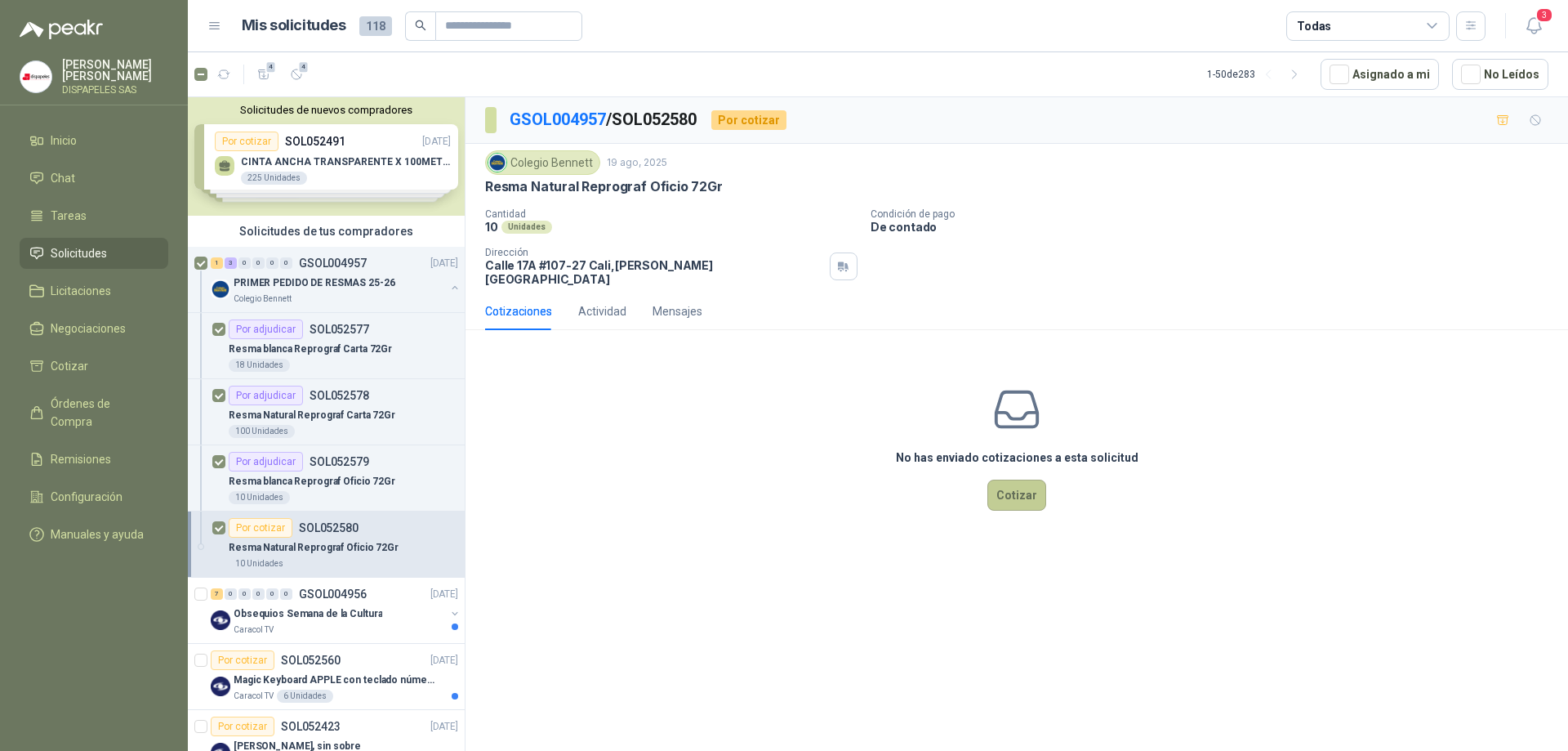
click at [1022, 487] on button "Cotizar" at bounding box center [1016, 494] width 58 height 31
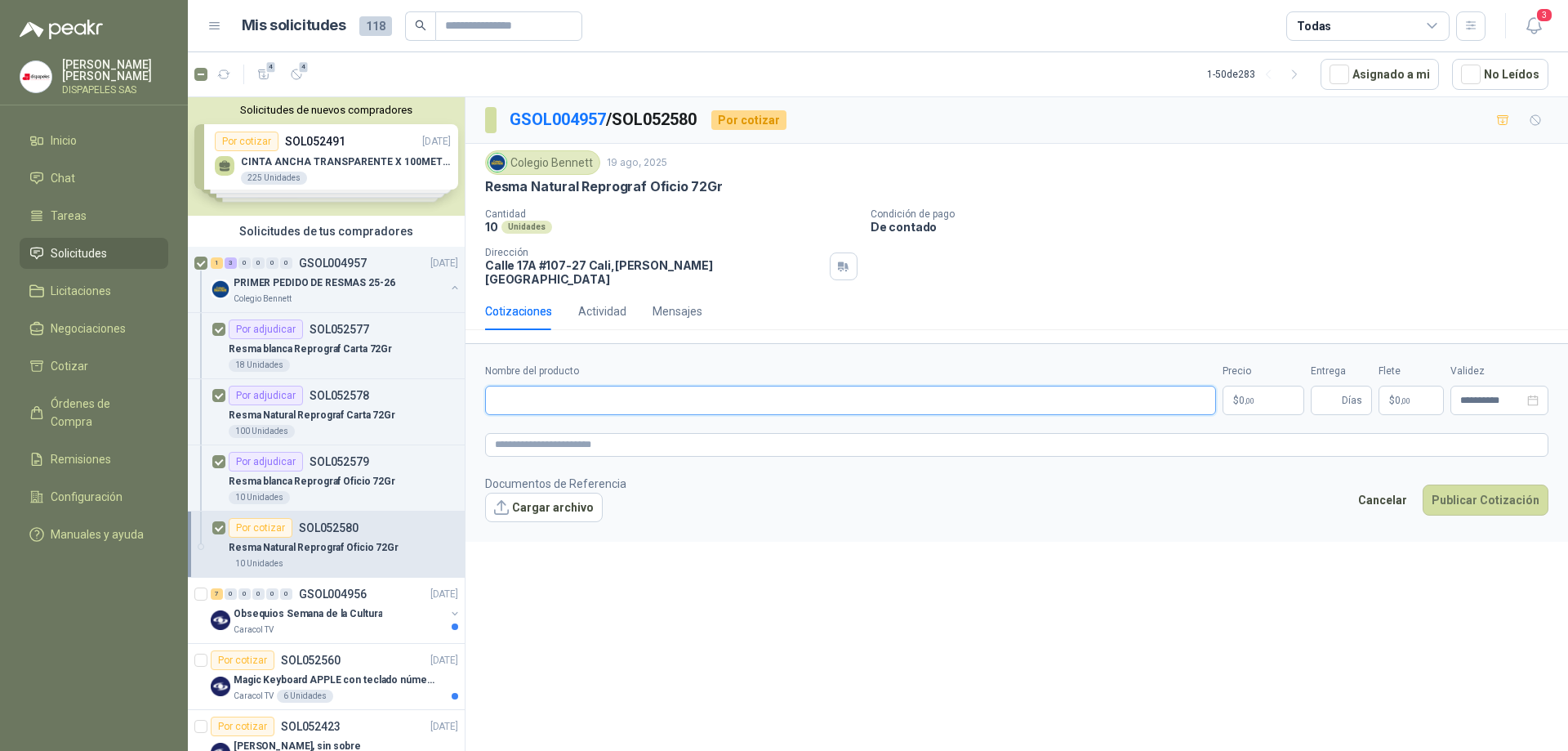
click at [539, 388] on input "Nombre del producto" at bounding box center [850, 401] width 731 height 30
type input "**********"
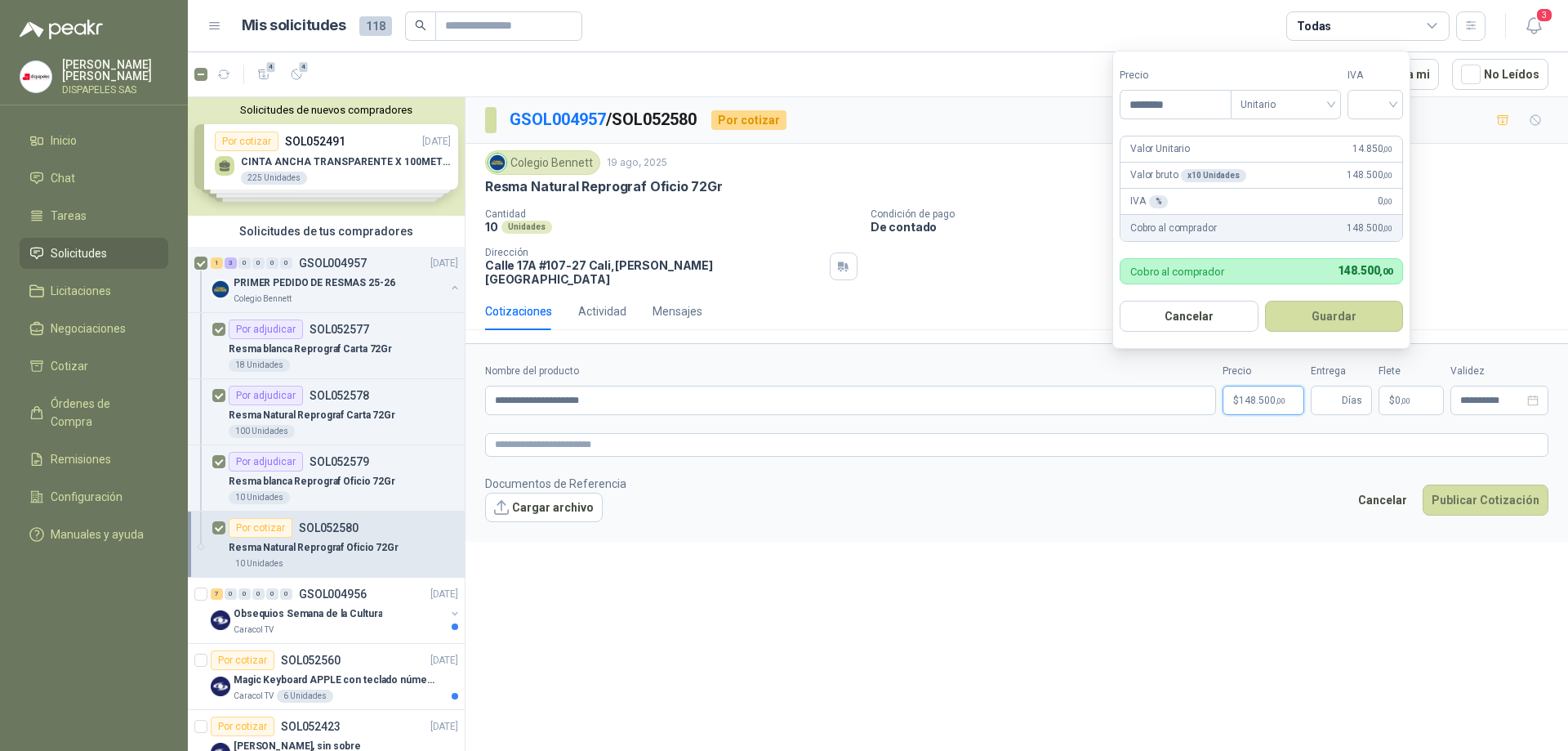
type input "********"
click at [1397, 96] on div at bounding box center [1375, 105] width 55 height 30
click at [1378, 130] on div "19%" at bounding box center [1378, 138] width 31 height 18
click at [1339, 318] on button "Guardar" at bounding box center [1337, 316] width 140 height 31
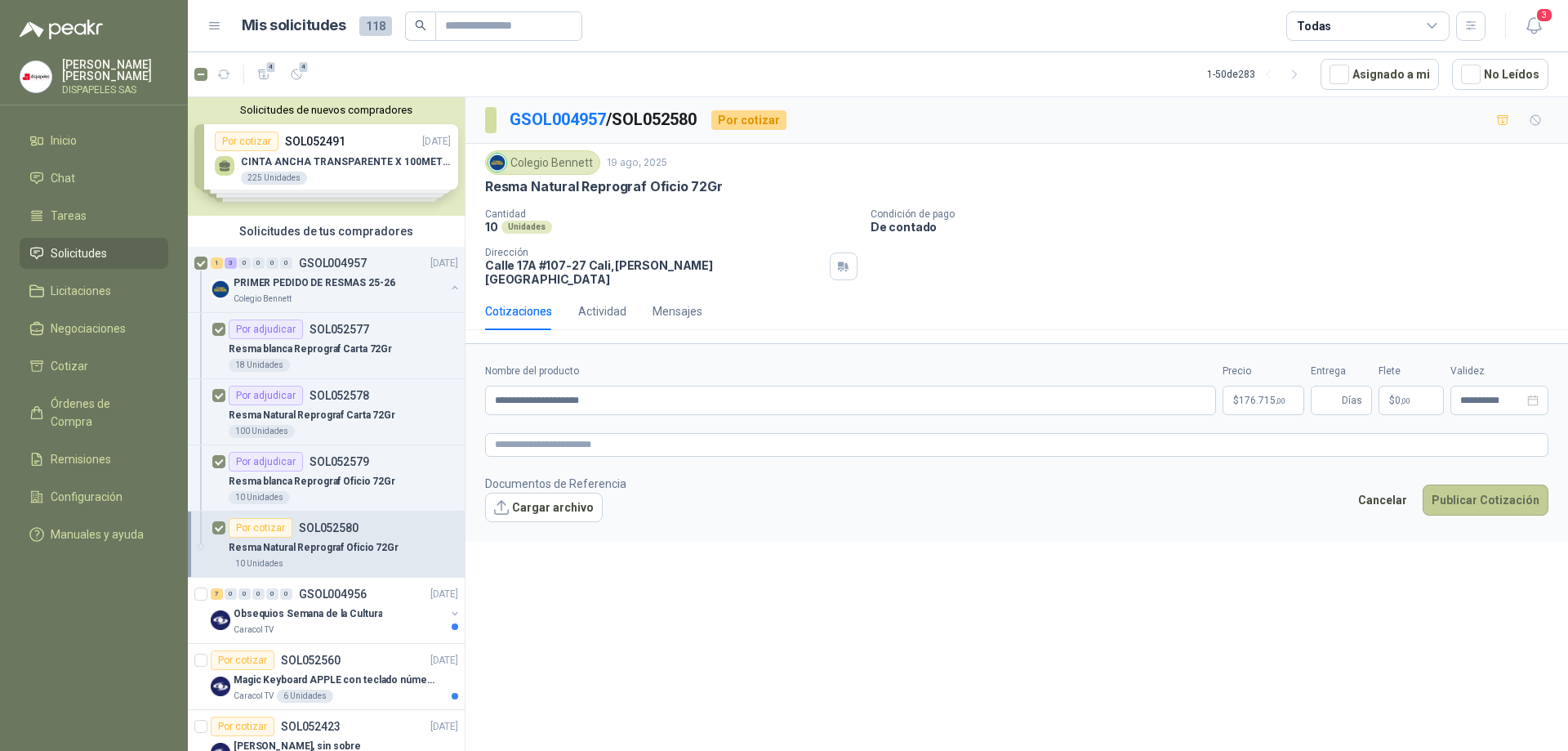
click at [1486, 484] on button "Publicar Cotización" at bounding box center [1485, 499] width 126 height 31
type input "*"
click at [1358, 568] on div "**********" at bounding box center [1016, 426] width 1102 height 659
click at [1493, 493] on button "Publicar Cotización" at bounding box center [1485, 499] width 126 height 31
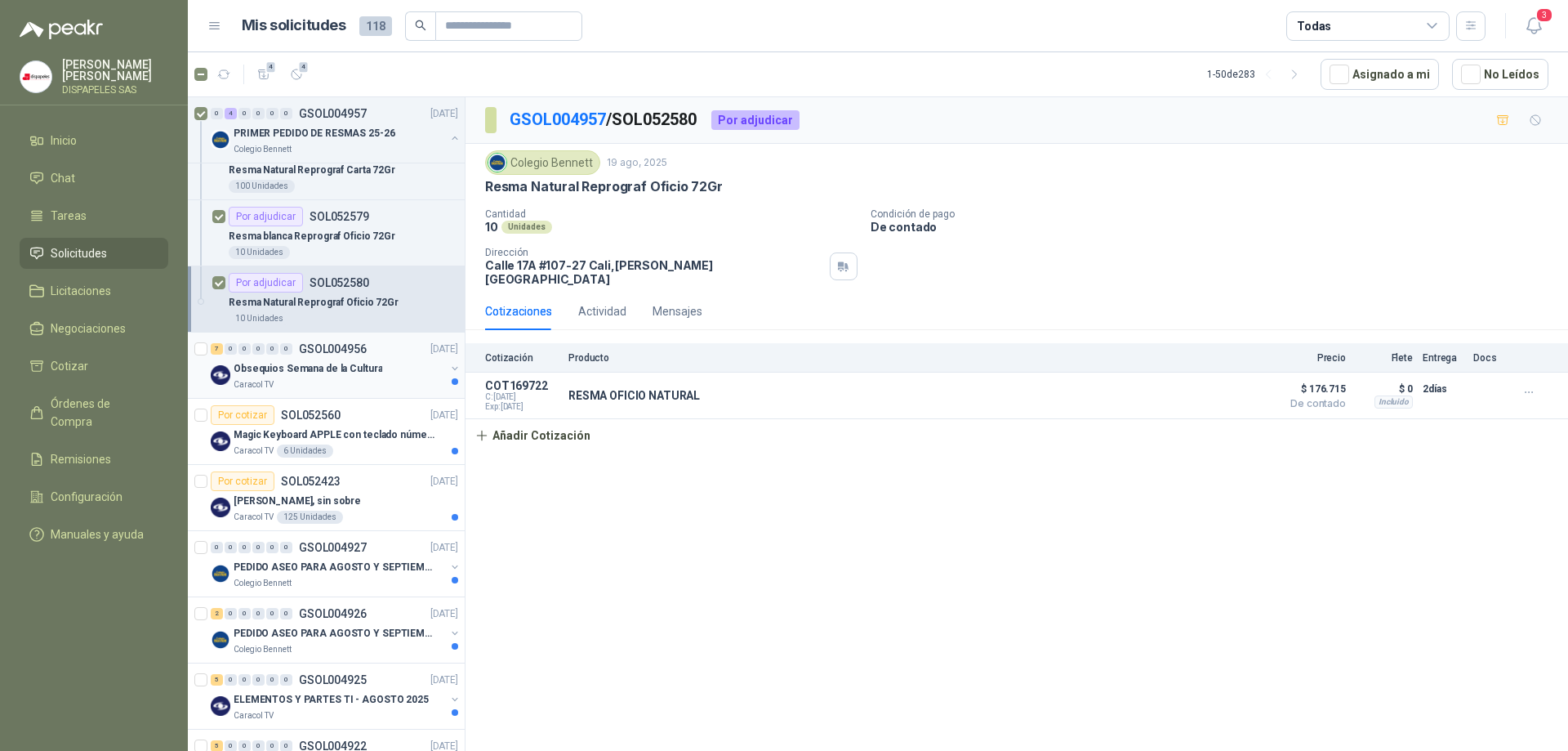
scroll to position [409, 0]
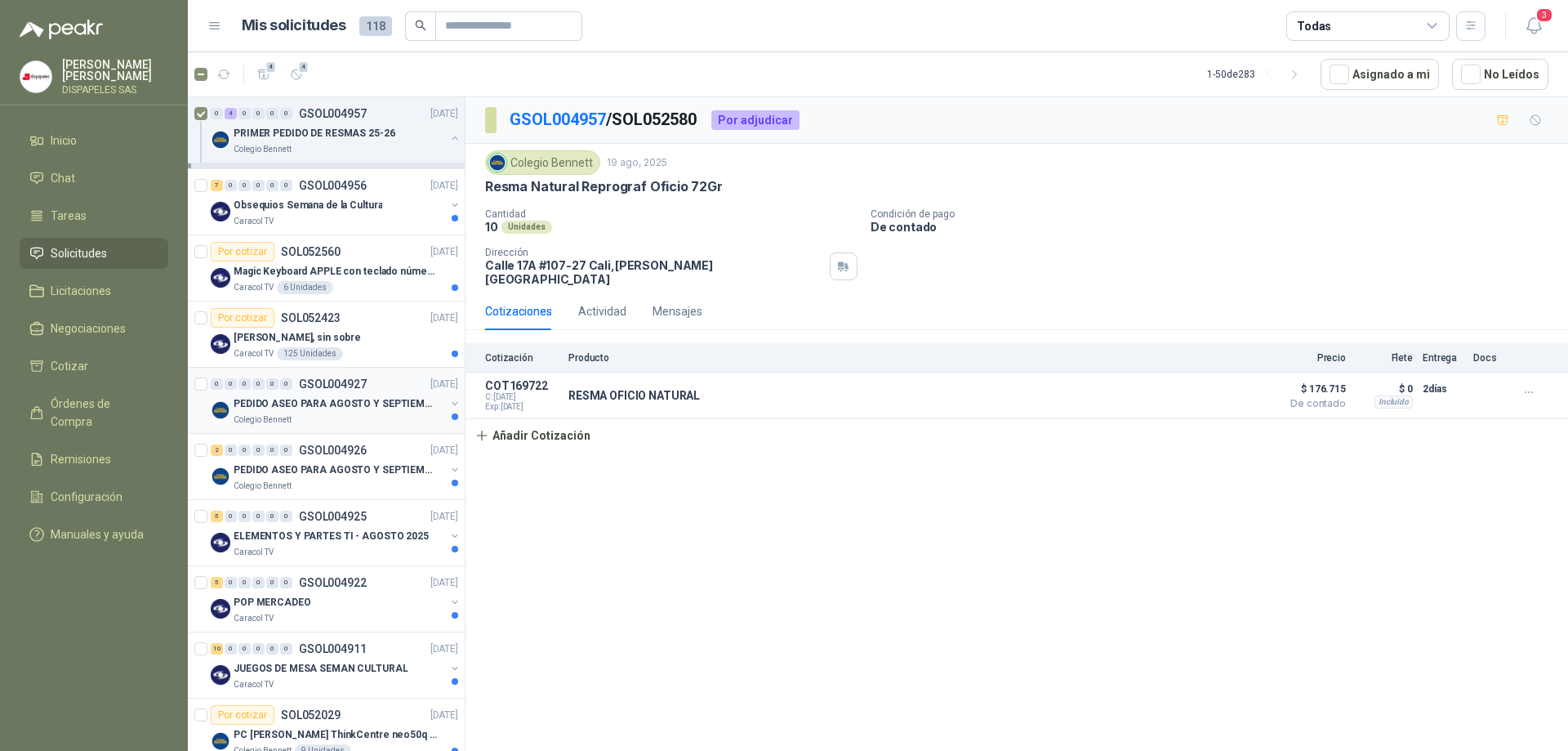
click at [277, 401] on p "PEDIDO ASEO PARA AGOSTO Y SEPTIEMBRE 2" at bounding box center [335, 404] width 204 height 16
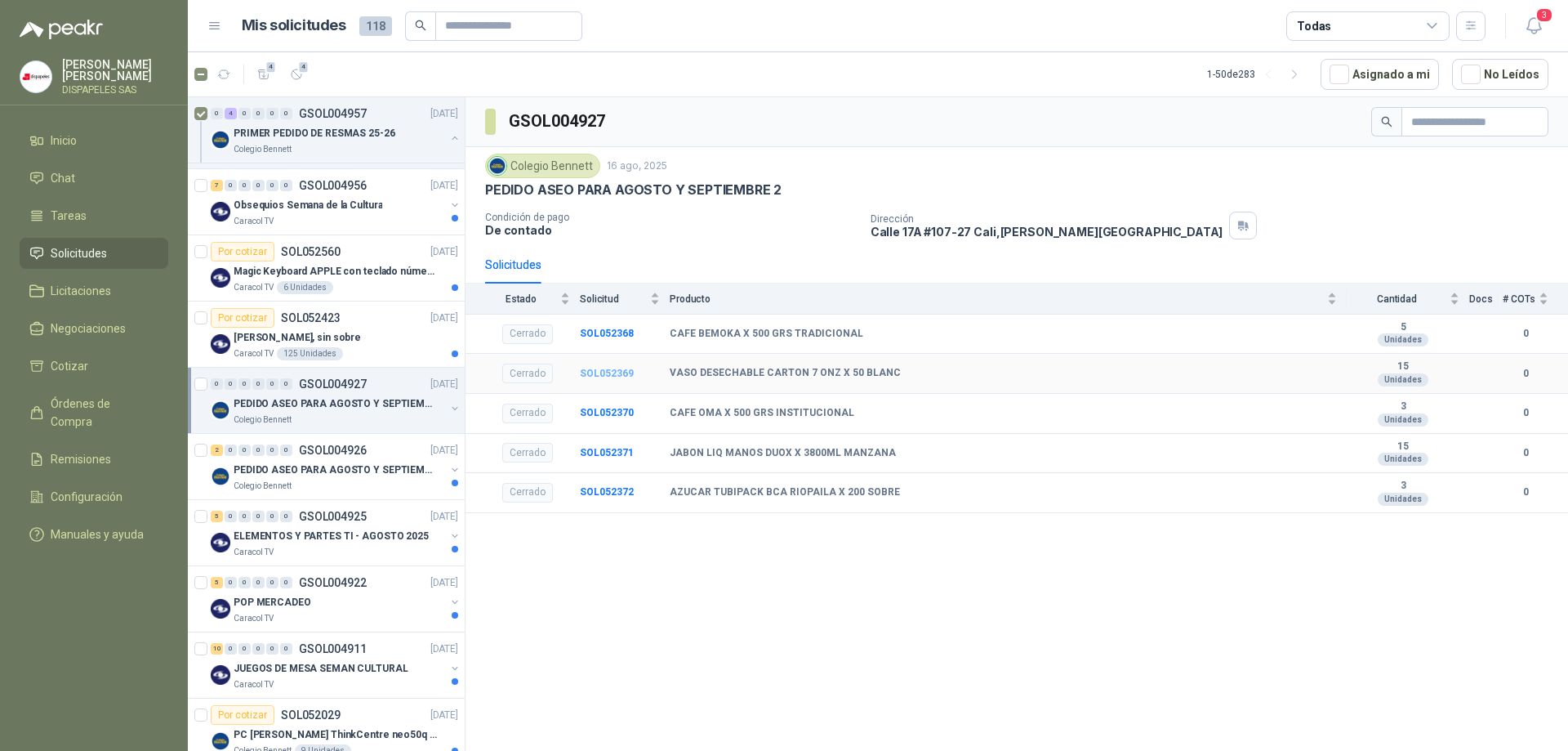
click at [605, 375] on b "SOL052369" at bounding box center [606, 373] width 53 height 12
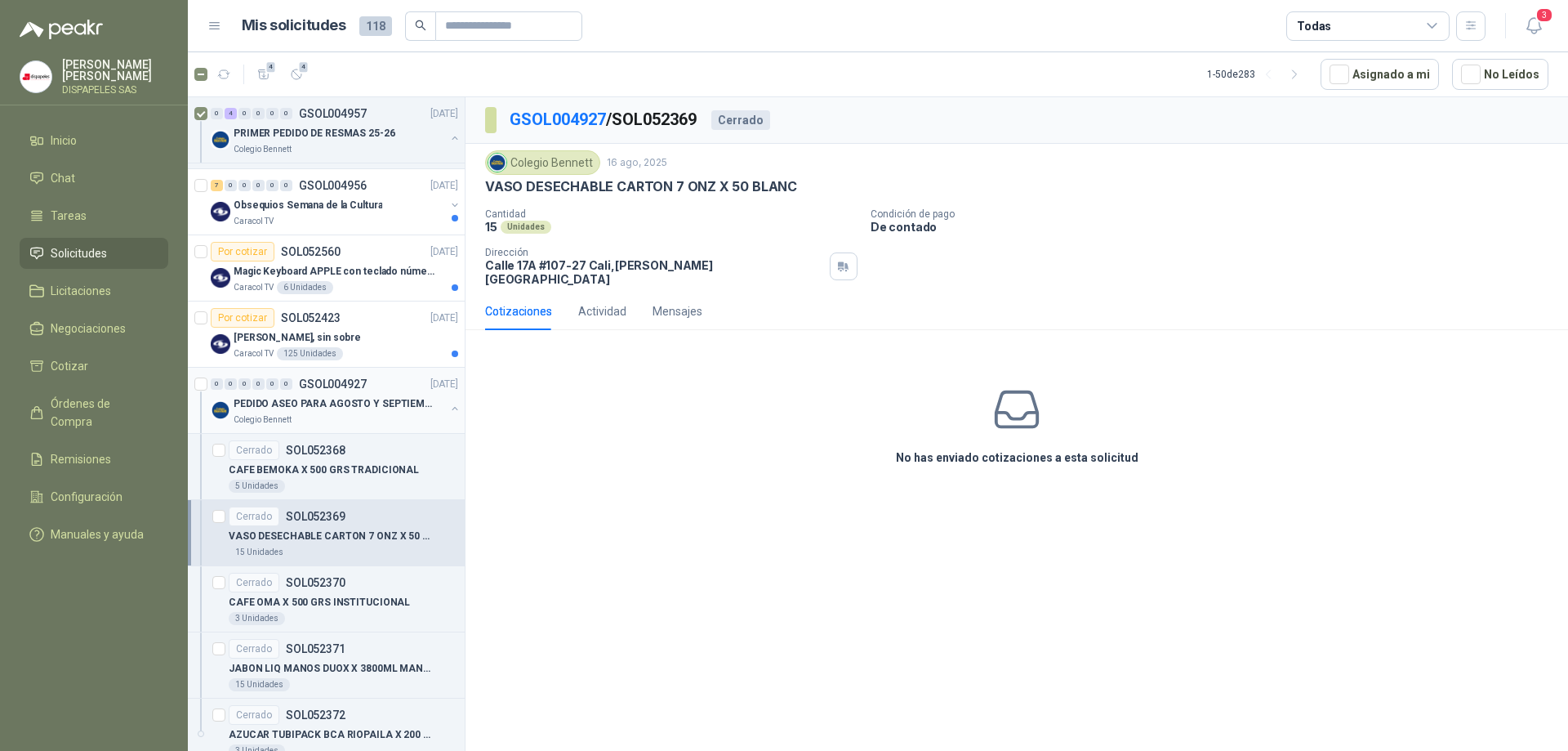
click at [273, 405] on p "PEDIDO ASEO PARA AGOSTO Y SEPTIEMBRE 2" at bounding box center [335, 404] width 204 height 16
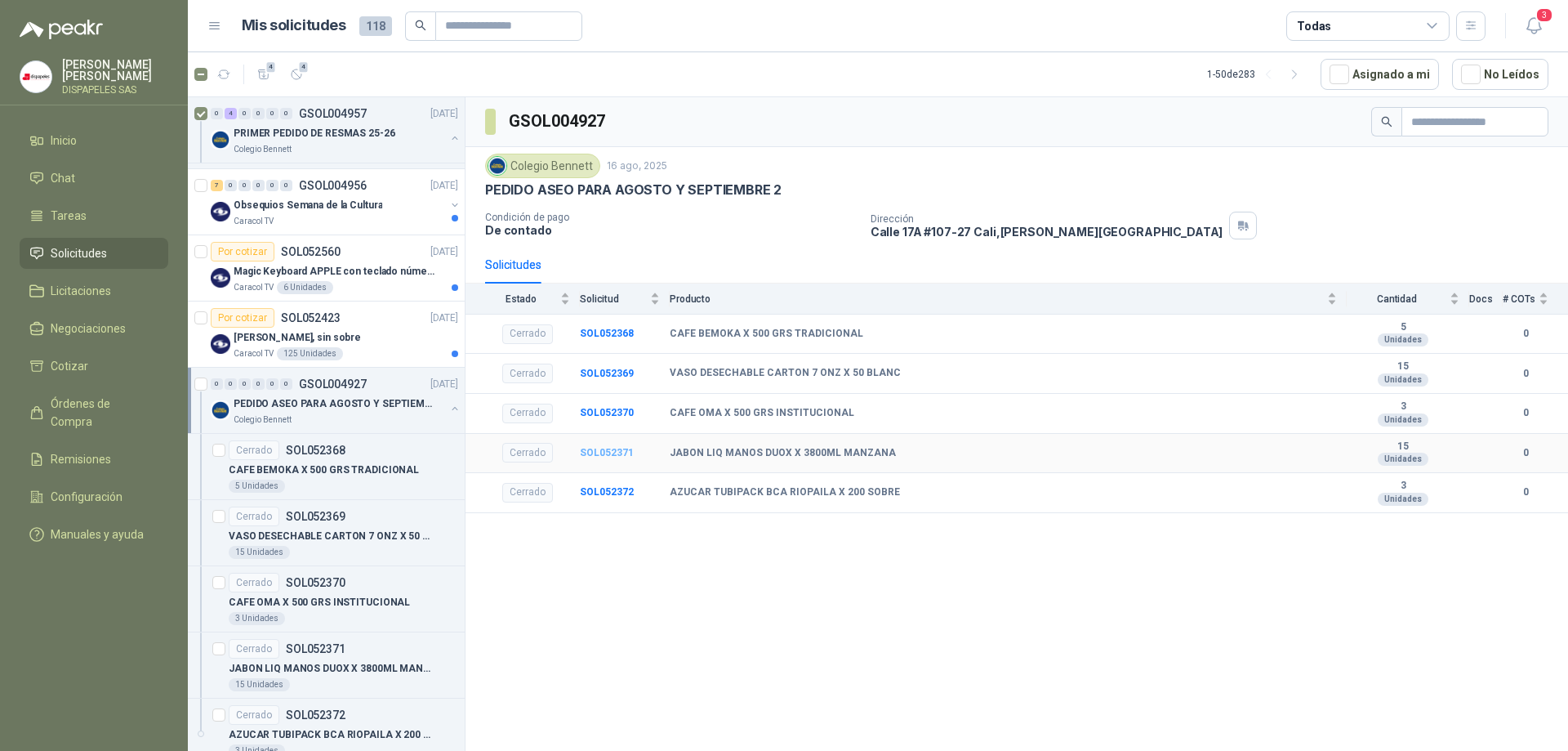
click at [602, 454] on b "SOL052371" at bounding box center [606, 452] width 53 height 12
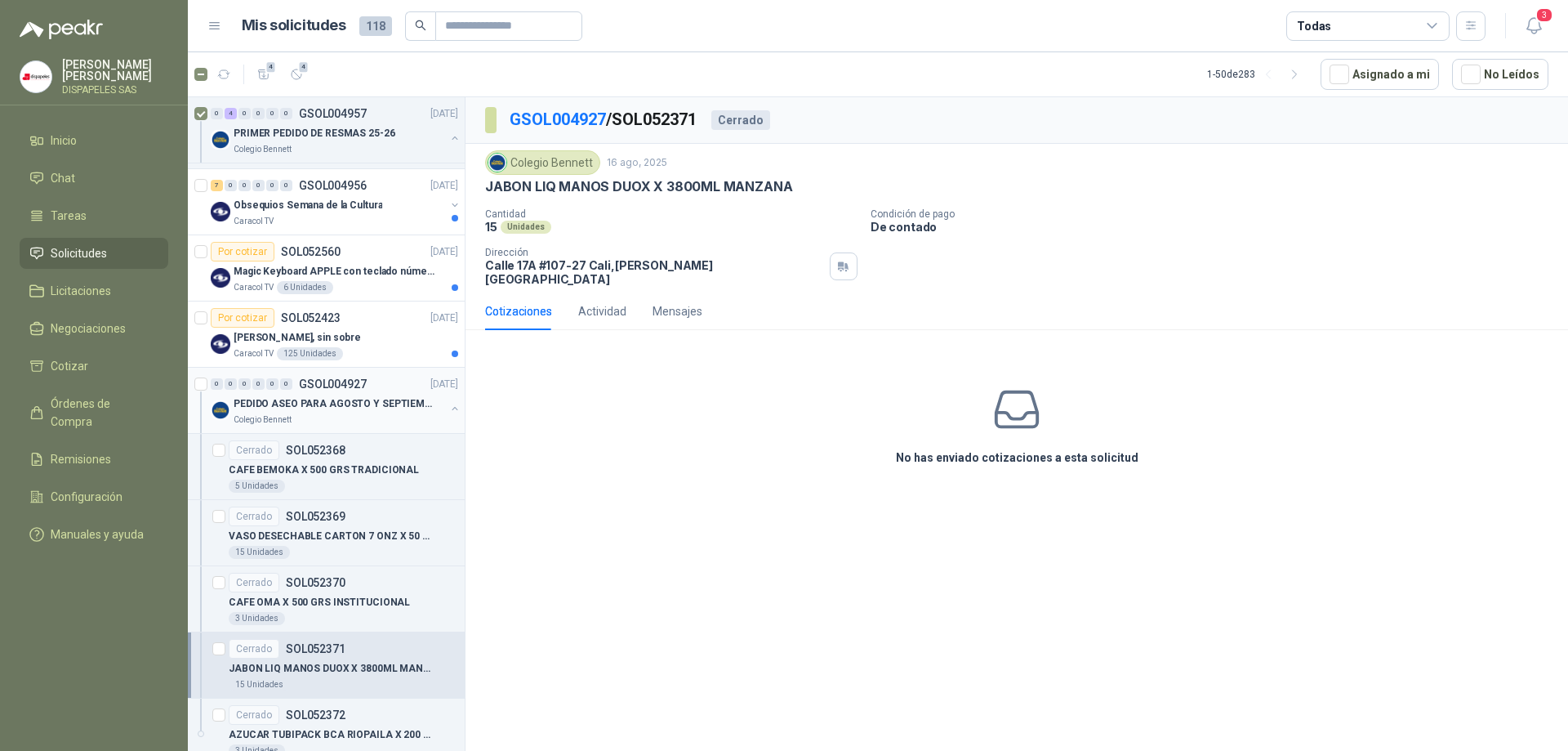
click at [298, 405] on p "PEDIDO ASEO PARA AGOSTO Y SEPTIEMBRE 2" at bounding box center [335, 404] width 204 height 16
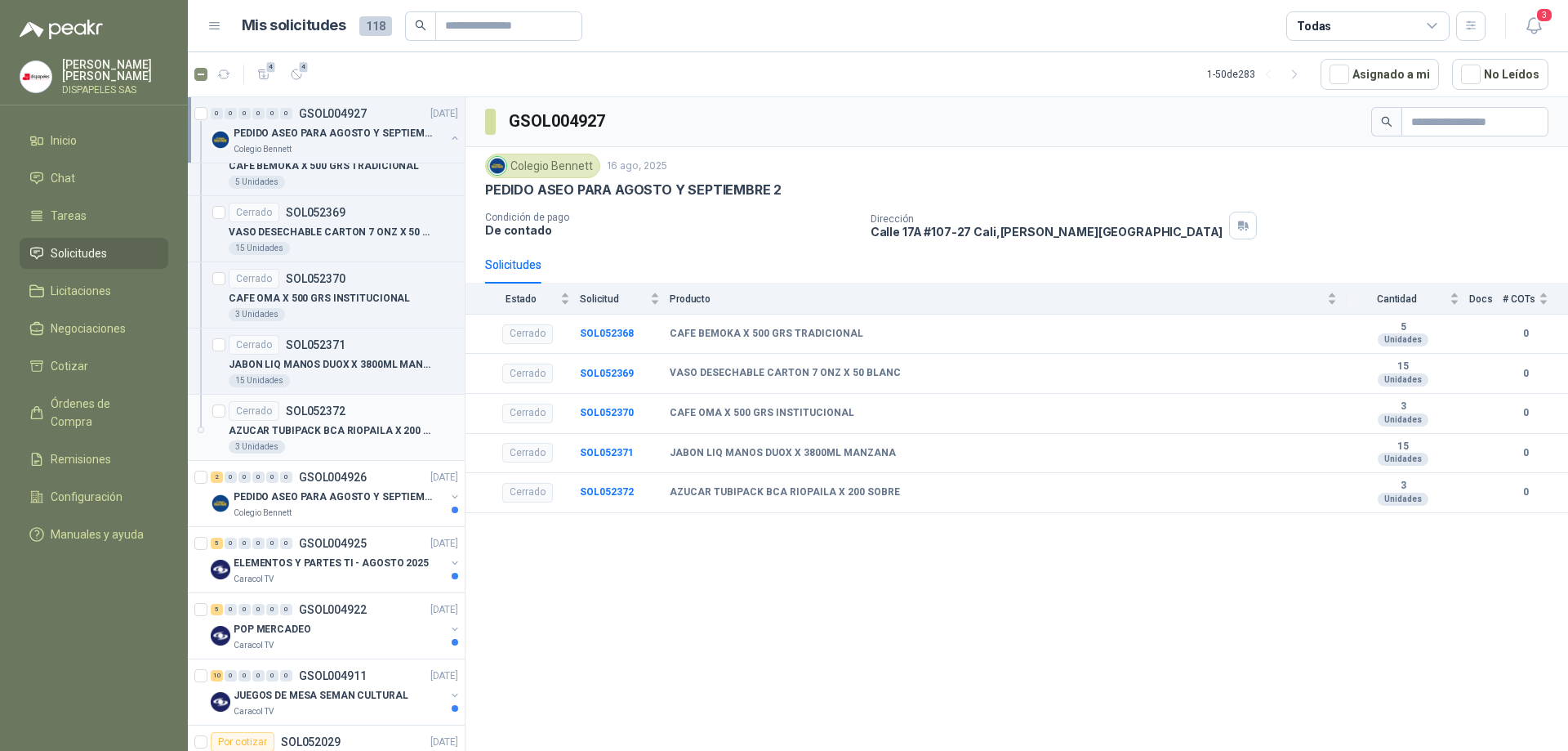
scroll to position [735, 0]
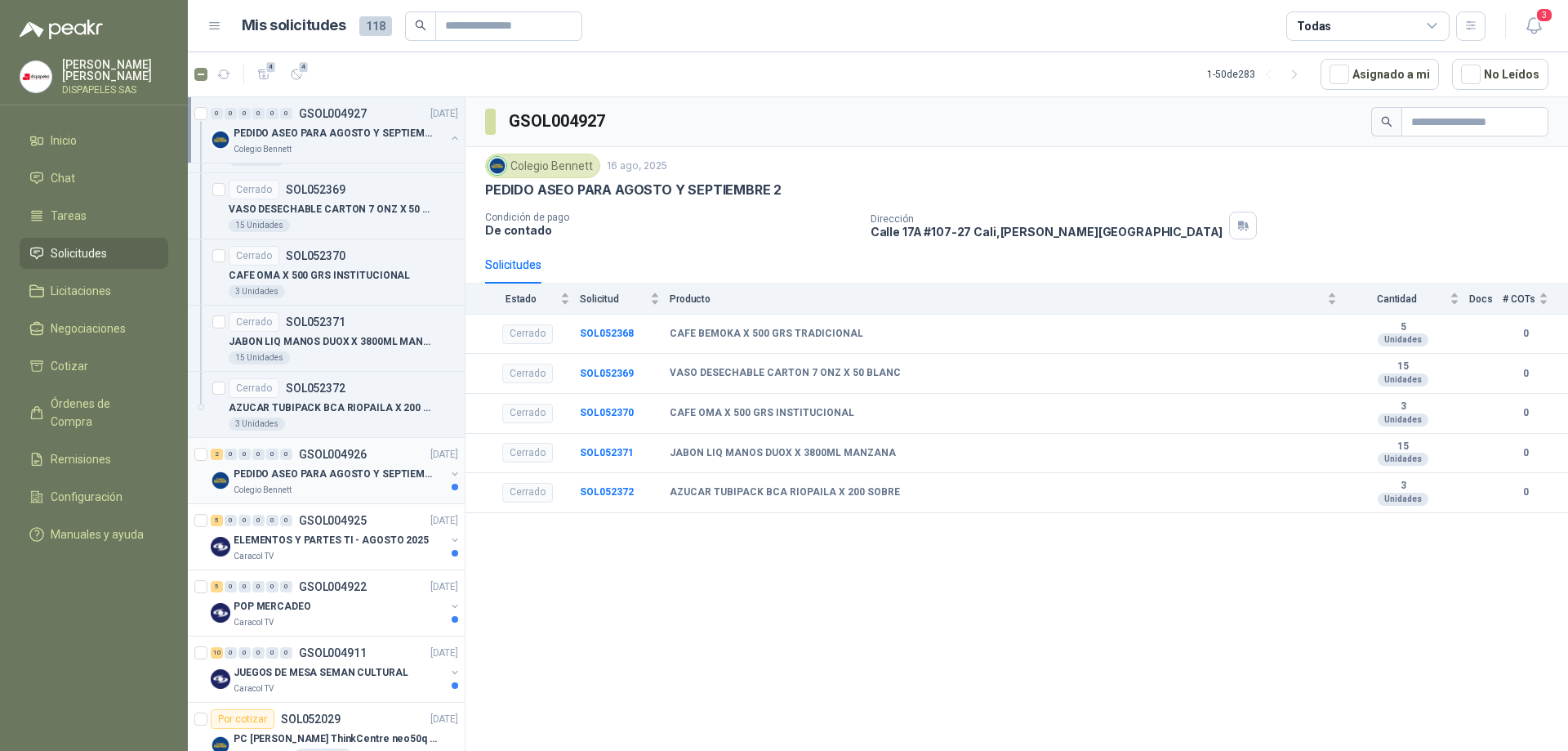
click at [307, 480] on p "PEDIDO ASEO PARA AGOSTO Y SEPTIEMBRE" at bounding box center [335, 474] width 204 height 16
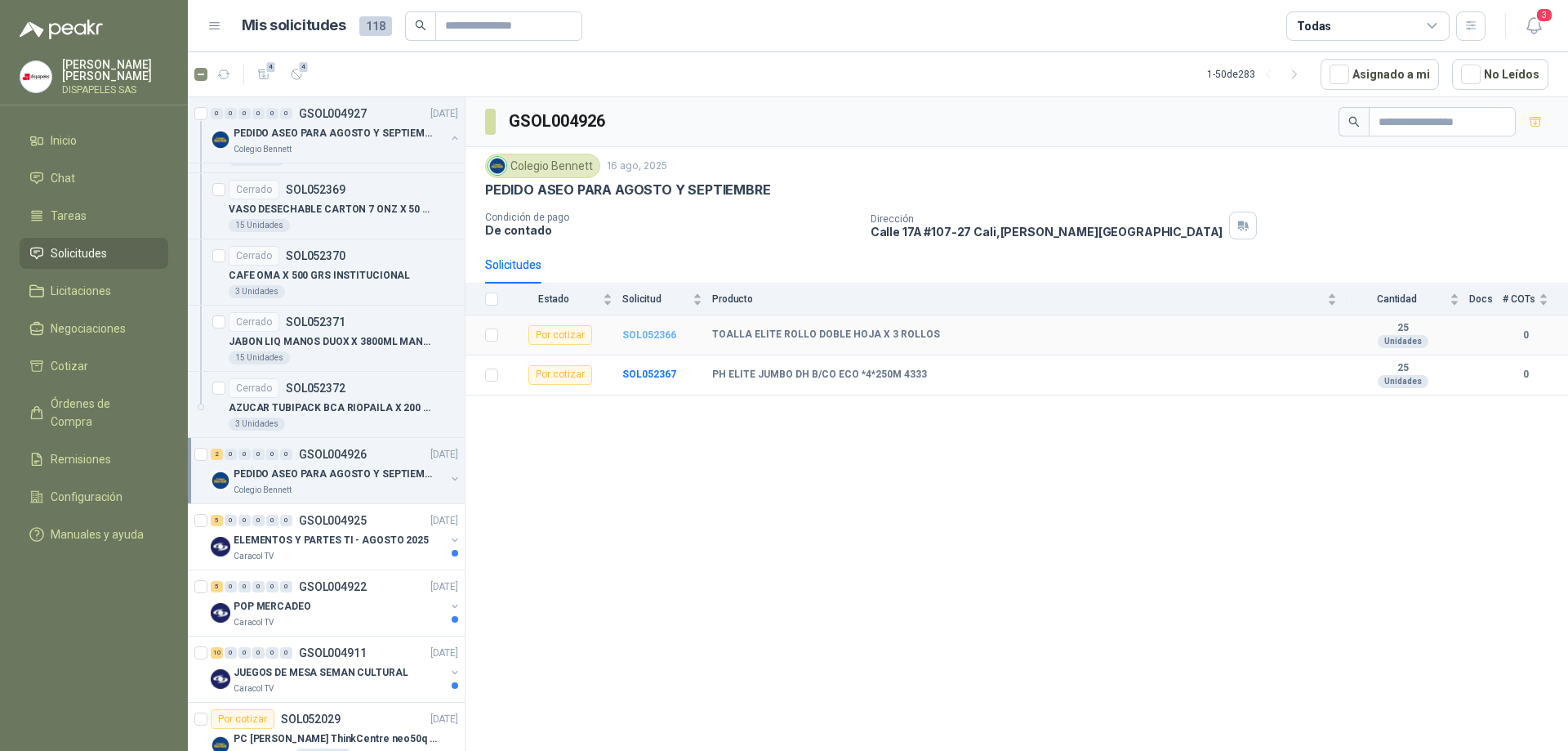
click at [651, 336] on b "SOL052366" at bounding box center [649, 335] width 53 height 12
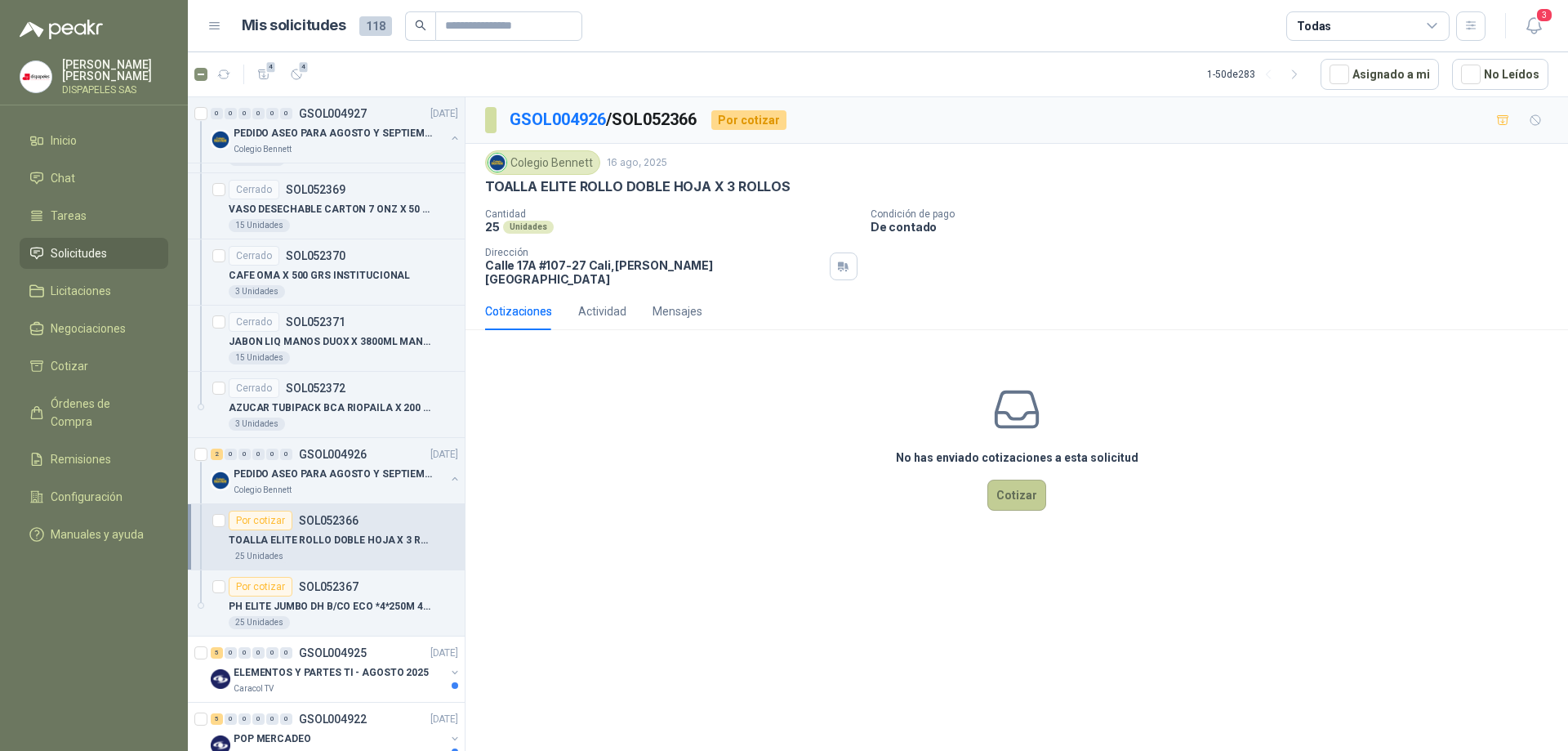
click at [1021, 484] on button "Cotizar" at bounding box center [1016, 494] width 58 height 31
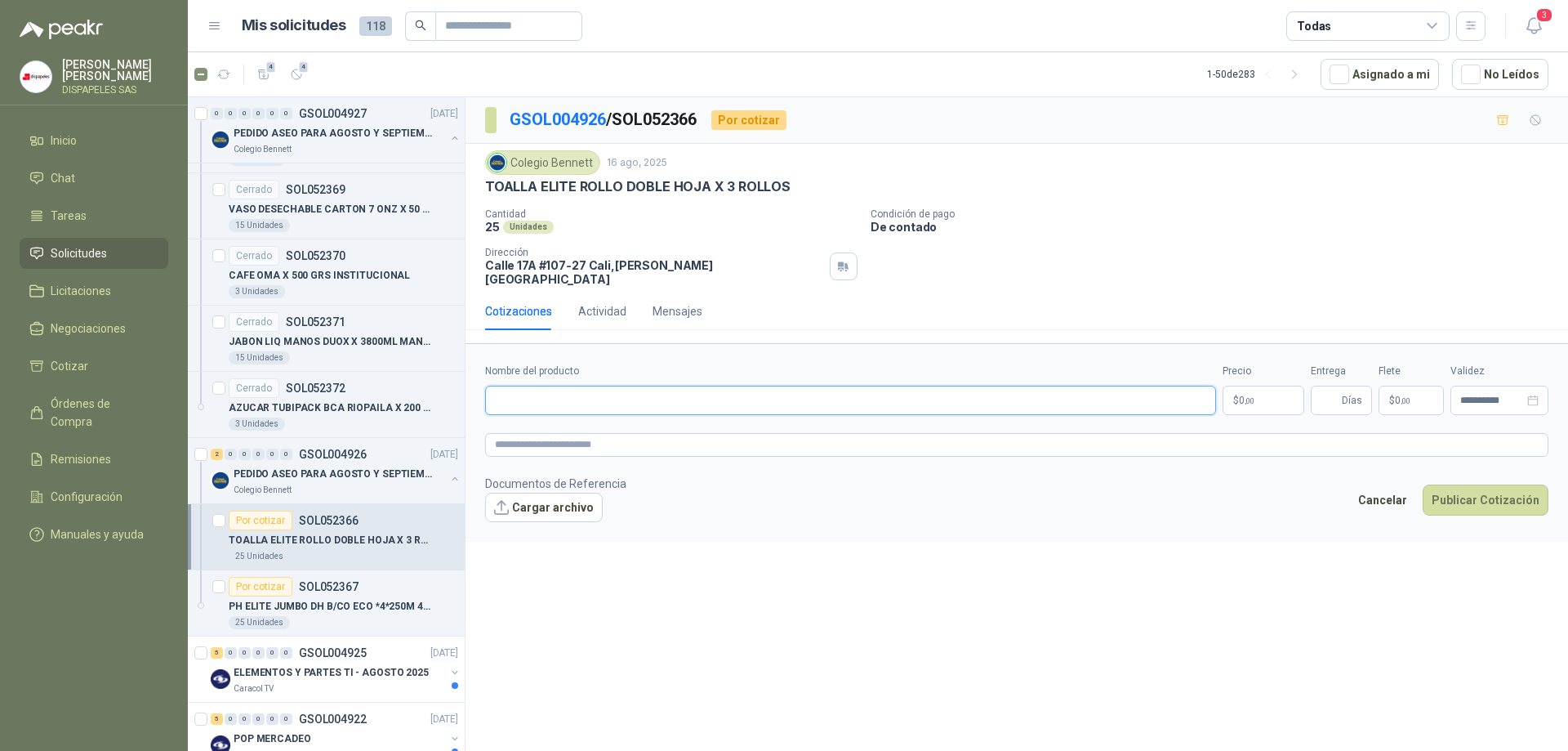
click at [559, 394] on input "Nombre del producto" at bounding box center [850, 401] width 731 height 30
type input "**********"
click at [1272, 386] on p "$ 0 ,00" at bounding box center [1263, 401] width 82 height 30
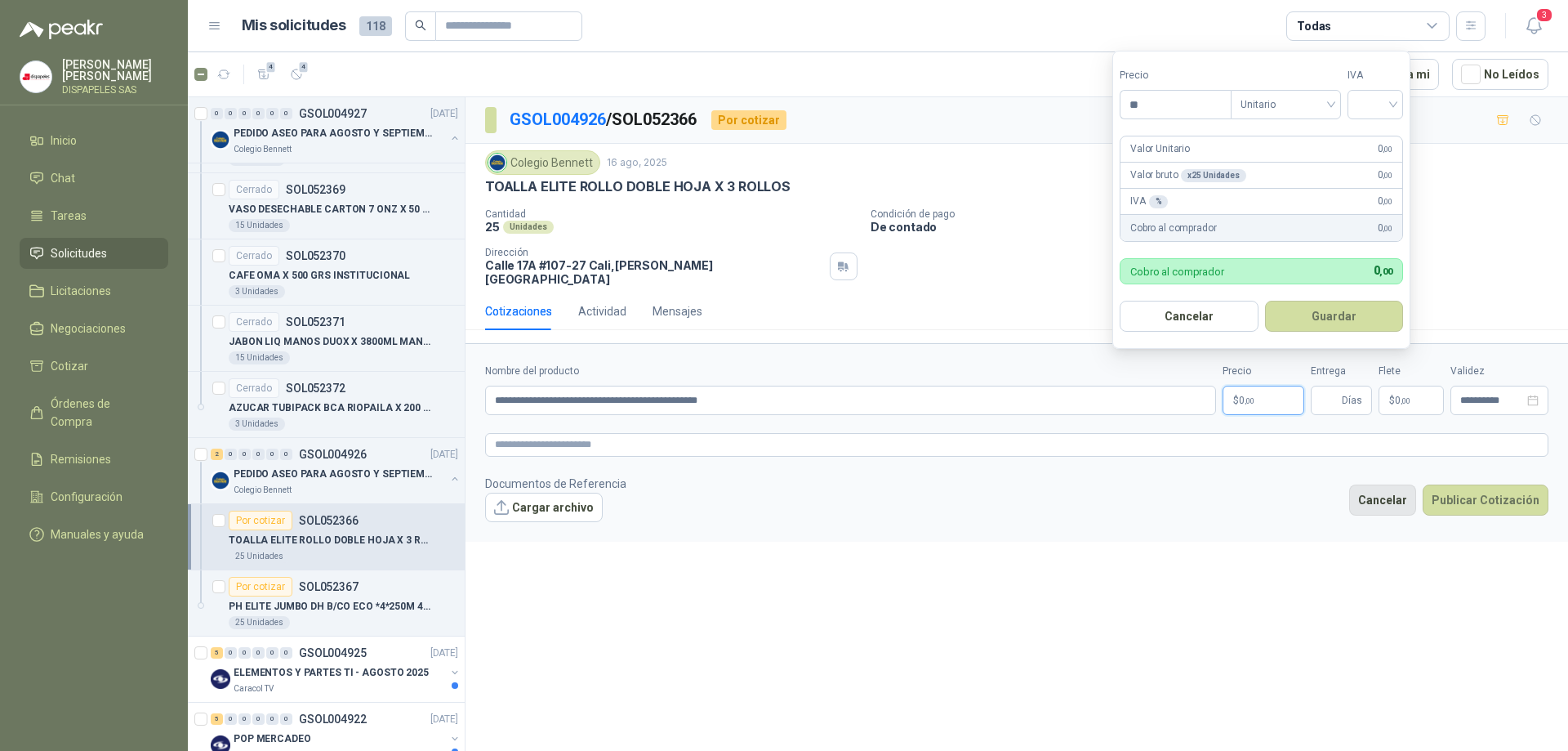
type input "***"
click at [1384, 495] on button "Cancelar" at bounding box center [1383, 499] width 67 height 31
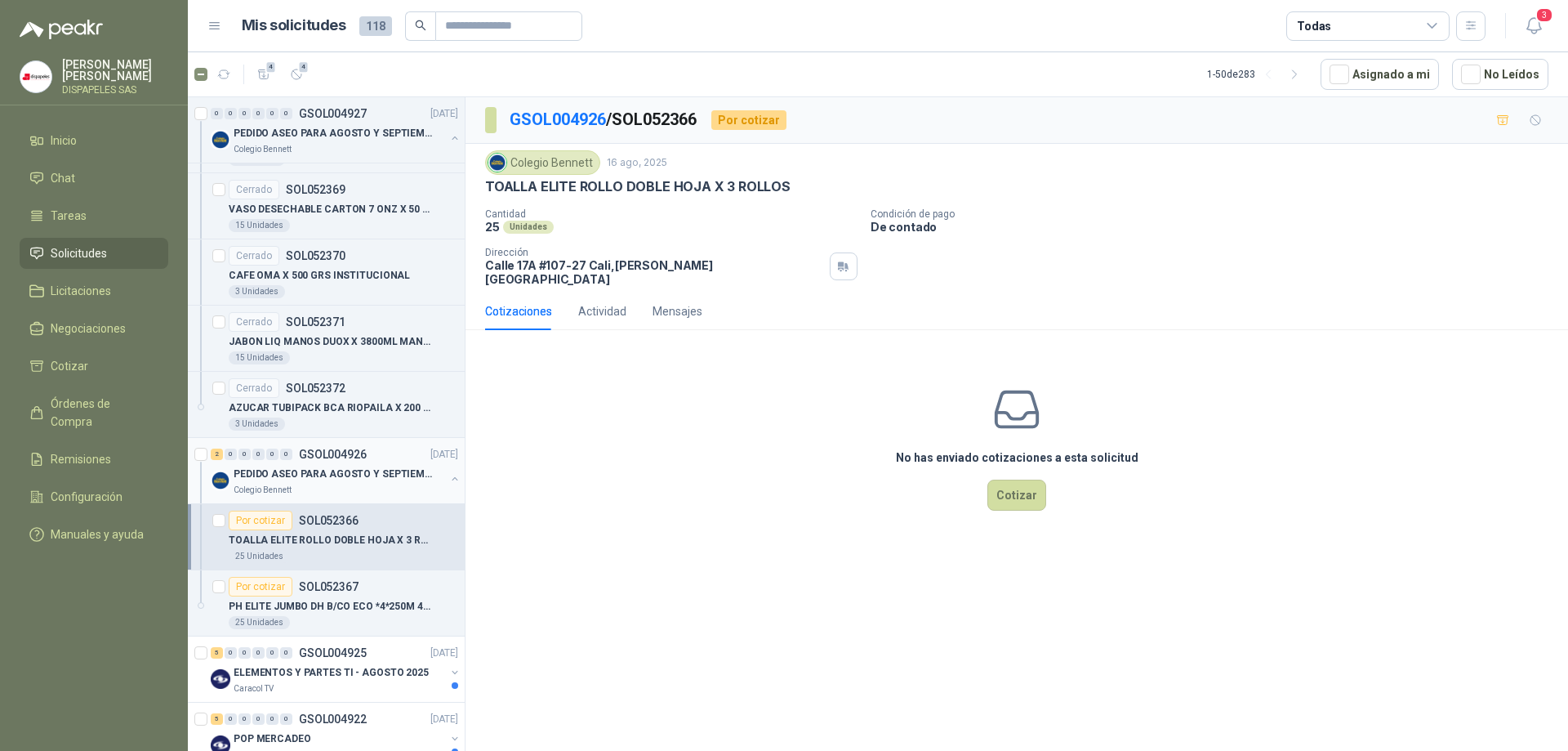
click at [287, 473] on p "PEDIDO ASEO PARA AGOSTO Y SEPTIEMBRE" at bounding box center [335, 474] width 204 height 16
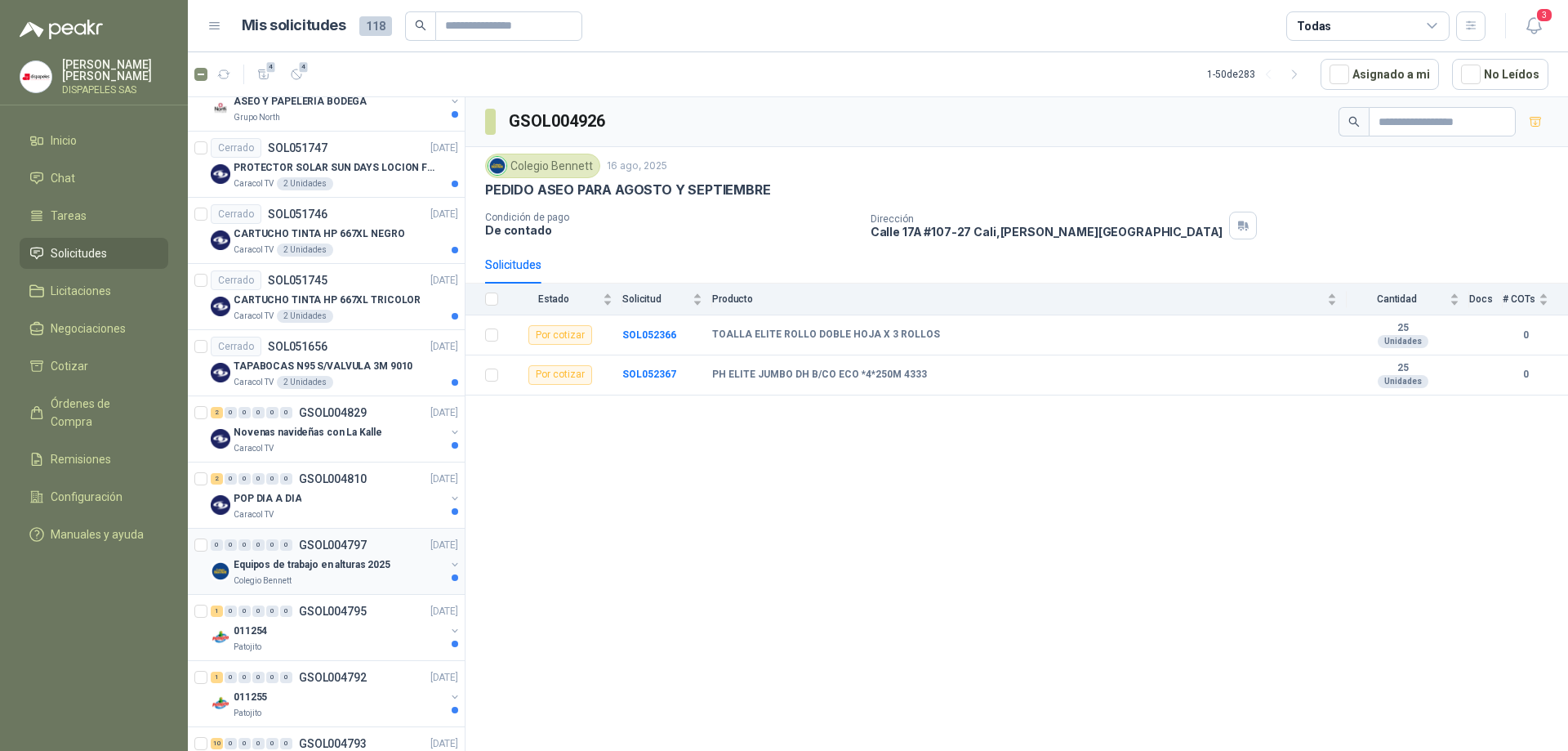
scroll to position [1878, 0]
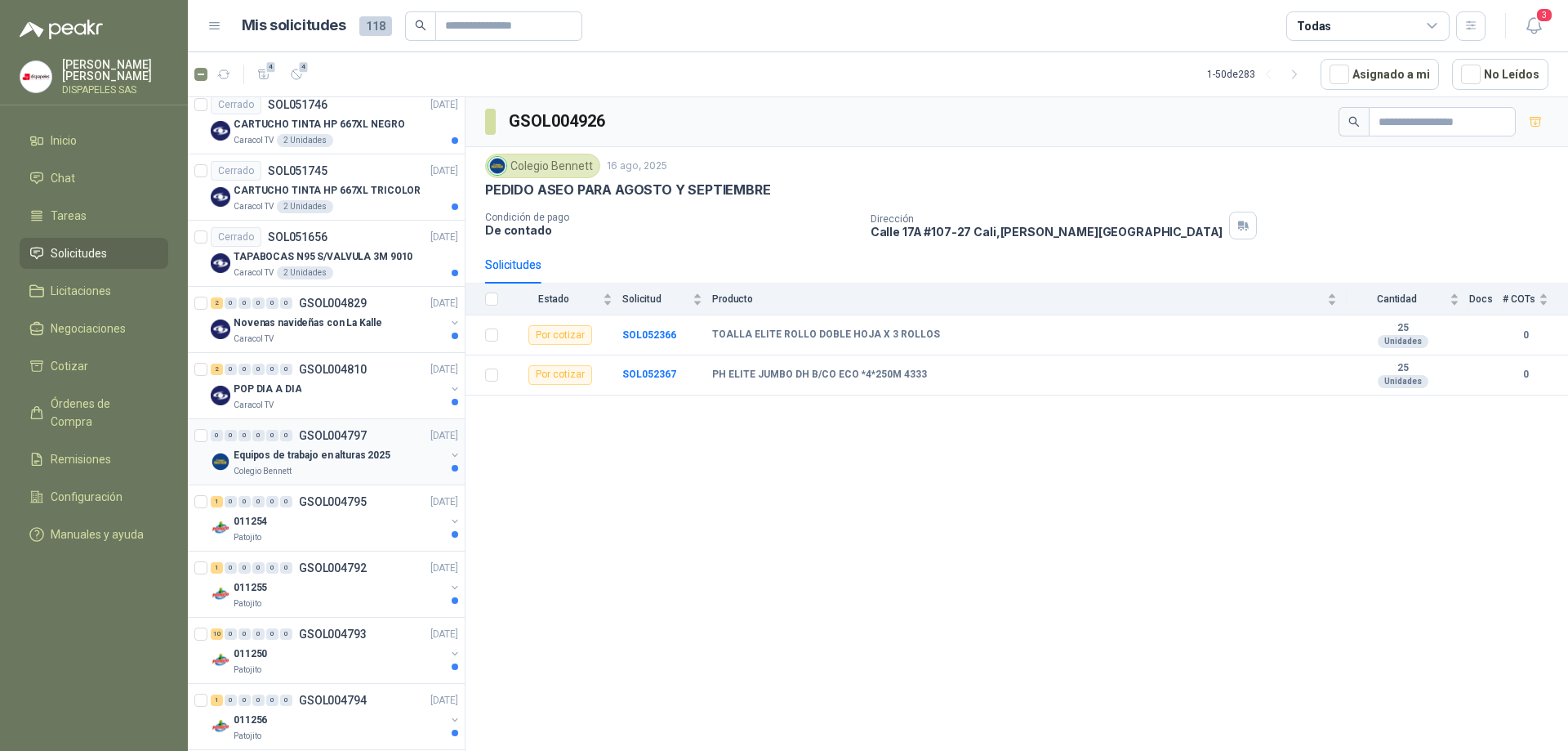
click at [285, 461] on p "Equipos de trabajo en alturas 2025" at bounding box center [312, 455] width 156 height 16
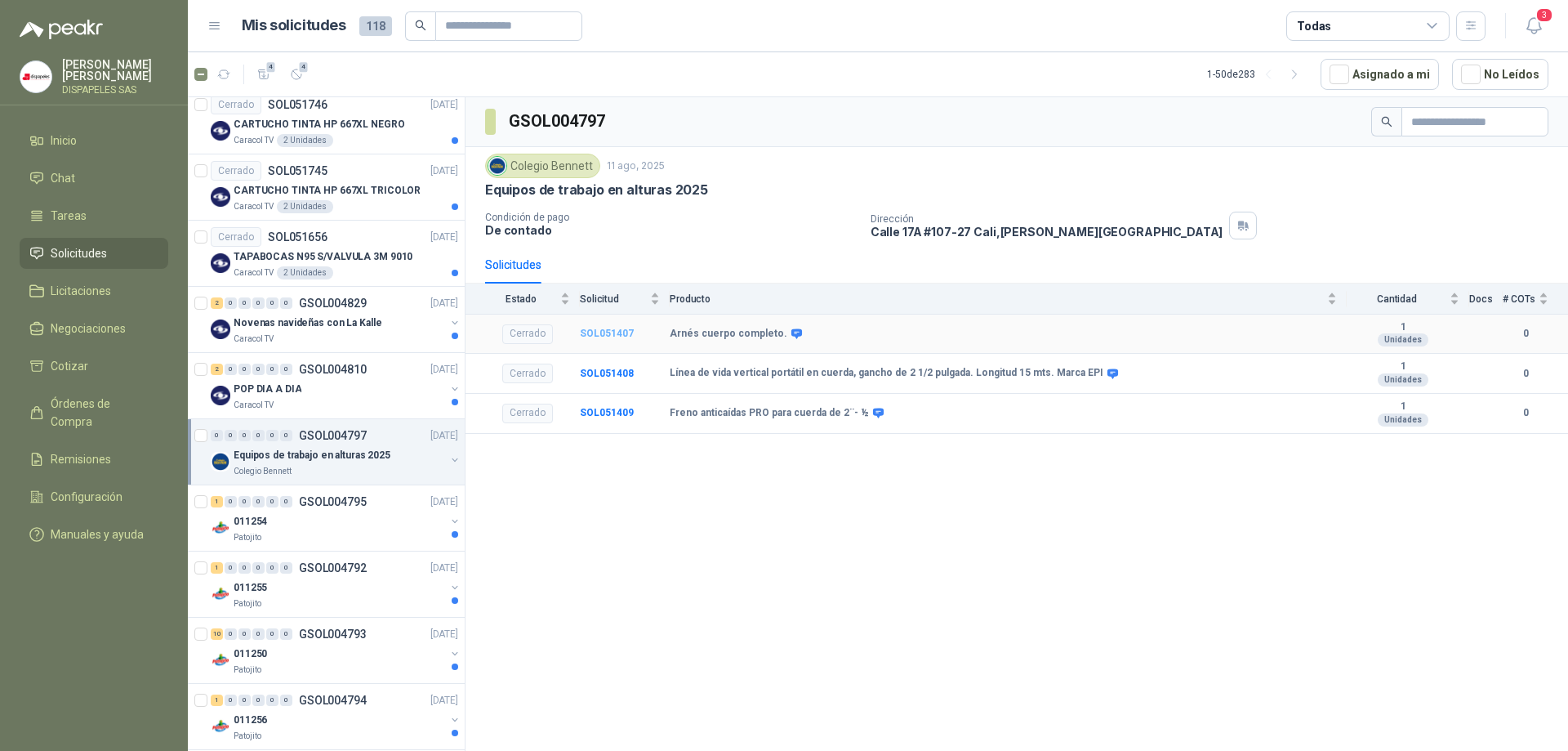
click at [606, 333] on b "SOL051407" at bounding box center [606, 333] width 53 height 12
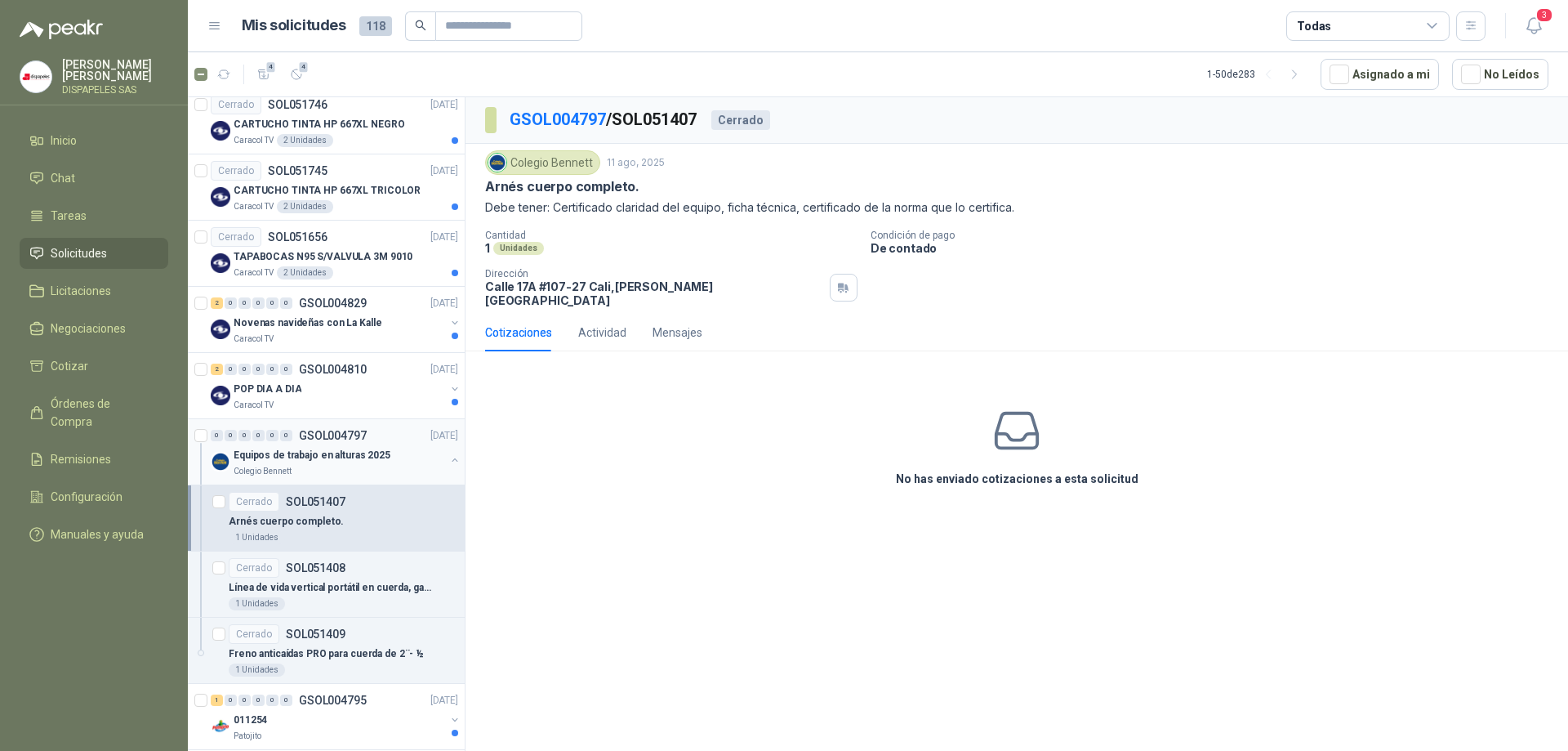
click at [295, 458] on p "Equipos de trabajo en alturas 2025" at bounding box center [312, 455] width 156 height 16
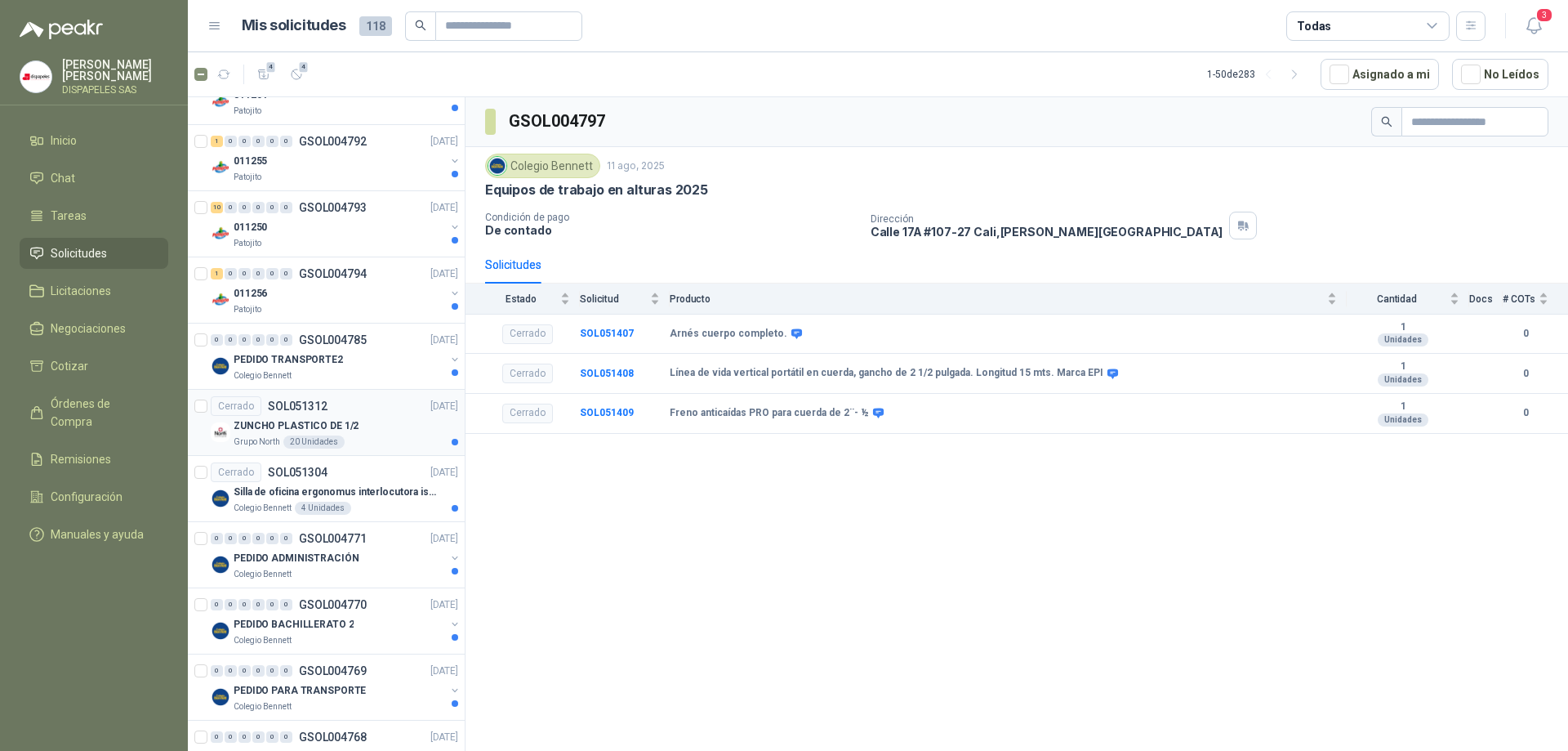
scroll to position [2532, 0]
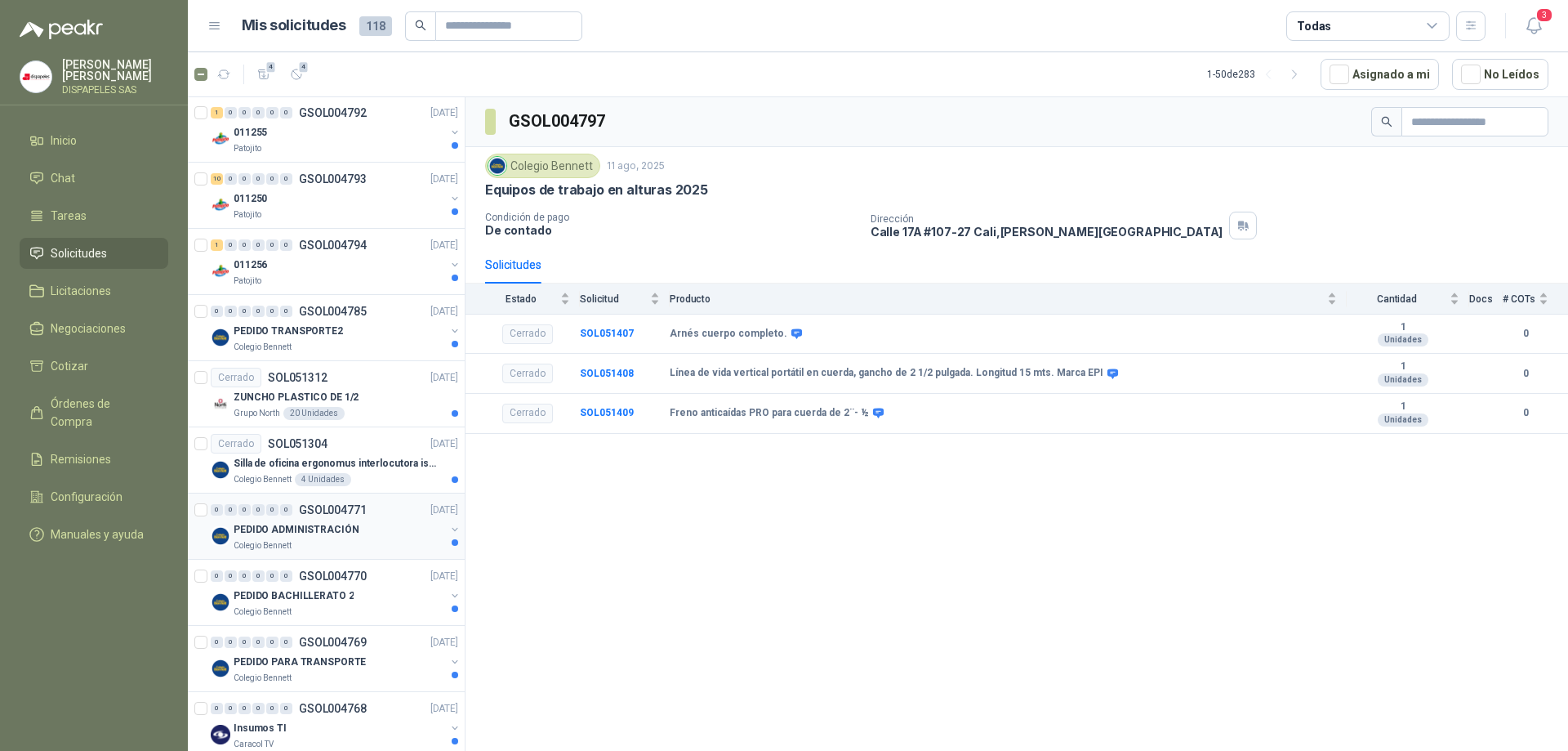
click at [302, 521] on p "PEDIDO ADMINISTRACIÓN" at bounding box center [296, 529] width 125 height 16
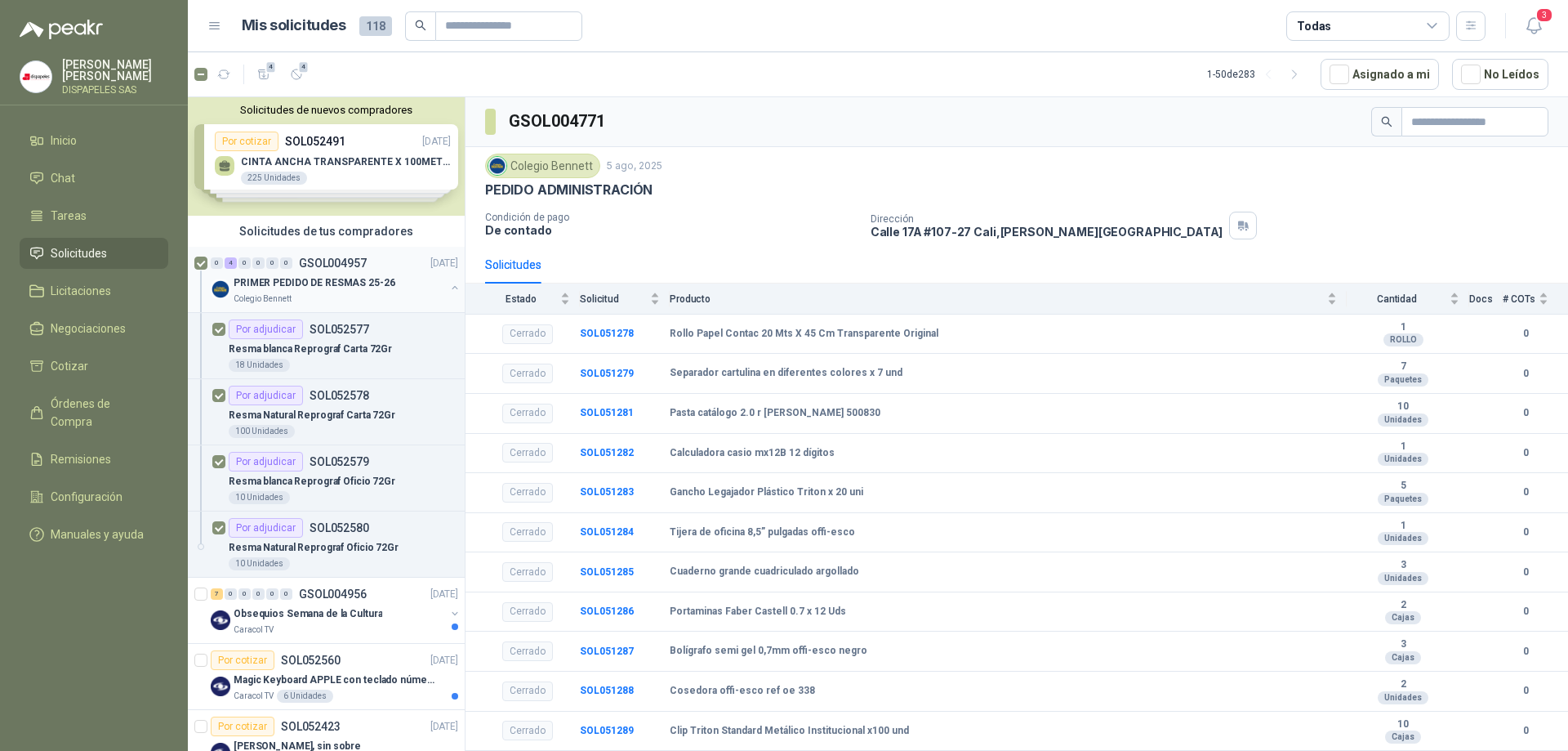
click at [307, 295] on div "Colegio Bennett" at bounding box center [339, 298] width 212 height 13
